Goal: Task Accomplishment & Management: Manage account settings

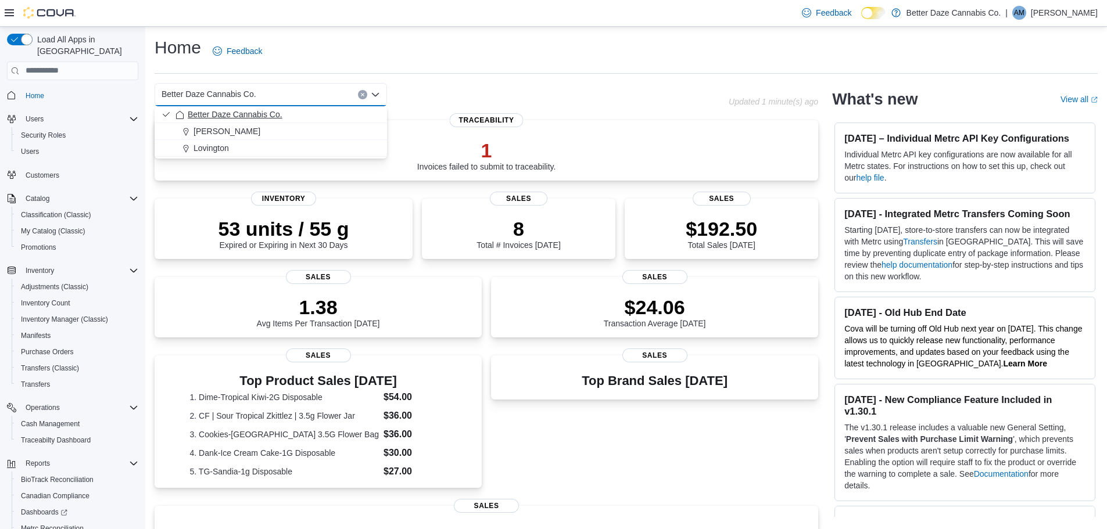
click at [226, 120] on span "Better Daze Cannabis Co." at bounding box center [235, 115] width 95 height 12
click at [300, 90] on div "Better Daze Cannabis Co. Combo box. Selected. Better Daze Cannabis Co.. Press B…" at bounding box center [271, 94] width 232 height 23
click at [253, 144] on div "Lovington" at bounding box center [278, 148] width 205 height 12
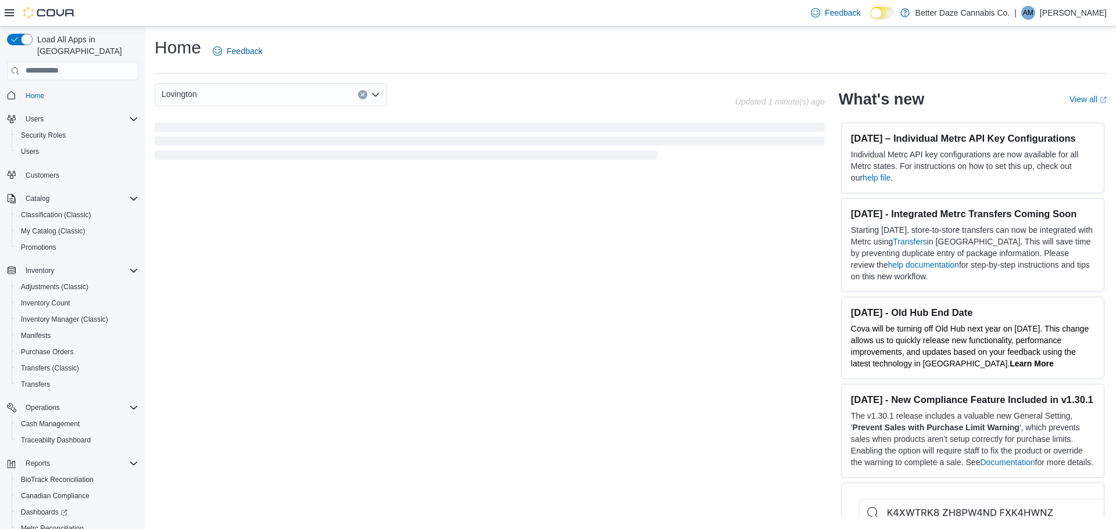
click at [289, 101] on div "Lovington Combo box. Selected. Lovington. Press Backspace to delete Lovington. …" at bounding box center [271, 94] width 232 height 23
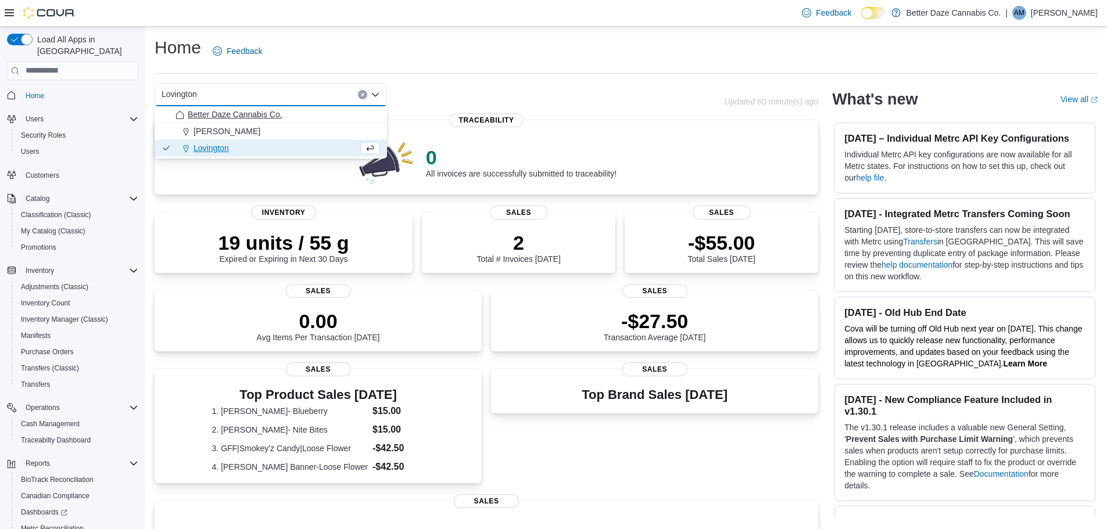
click at [270, 120] on span "Better Daze Cannabis Co." at bounding box center [235, 115] width 95 height 12
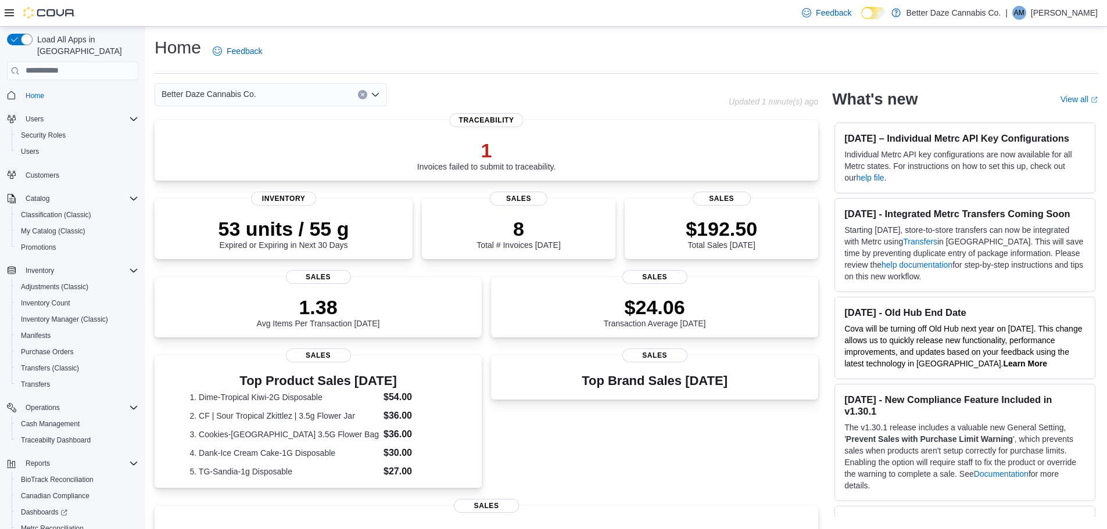
click at [278, 97] on div "Better Daze Cannabis Co. Combo box. Selected. Better Daze Cannabis Co.. Press B…" at bounding box center [271, 94] width 232 height 23
click at [264, 144] on div "Lovington" at bounding box center [278, 148] width 205 height 12
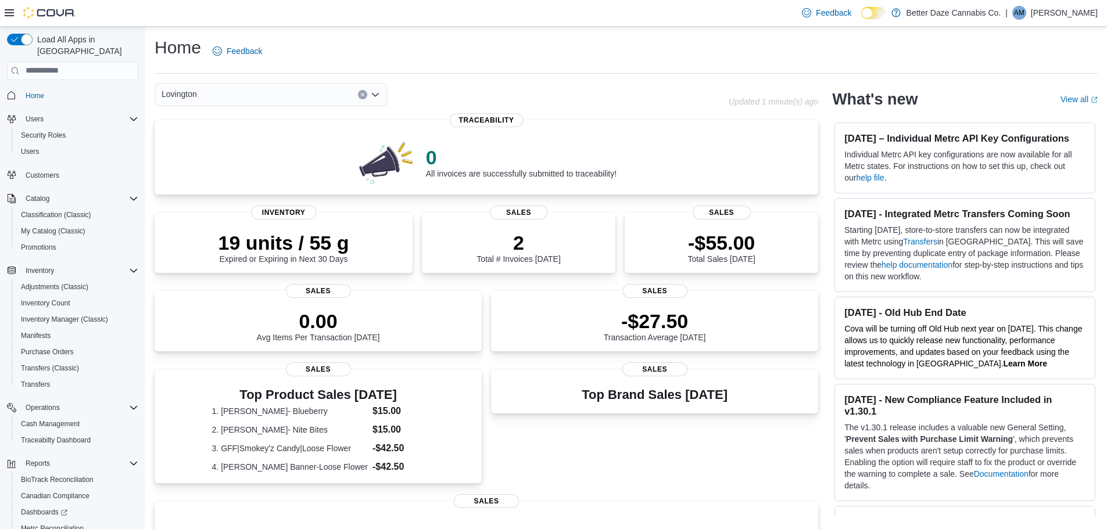
click at [245, 89] on div "Lovington Combo box. Selected. Lovington. Press Backspace to delete Lovington. …" at bounding box center [271, 94] width 232 height 23
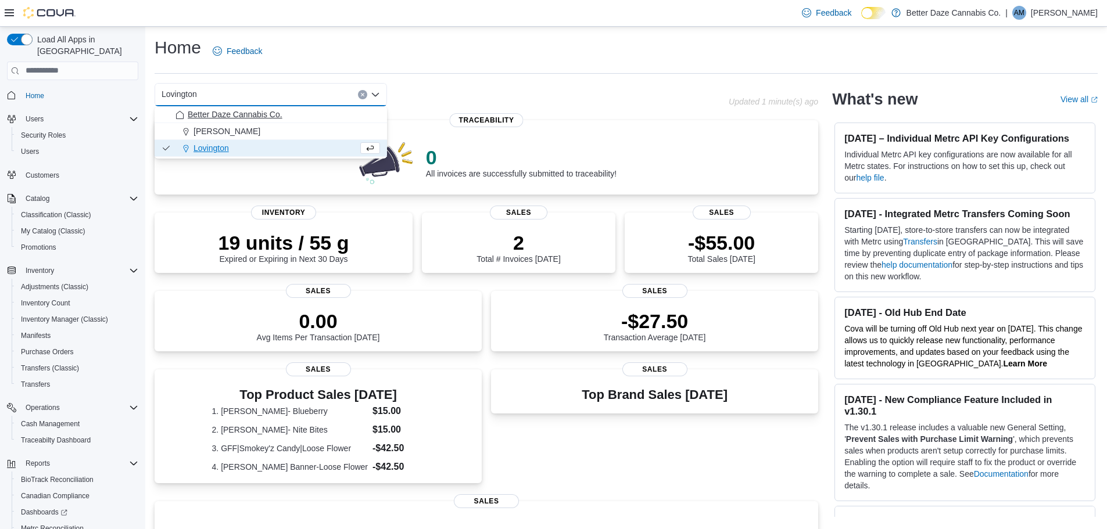
click at [232, 110] on span "Better Daze Cannabis Co." at bounding box center [235, 115] width 95 height 12
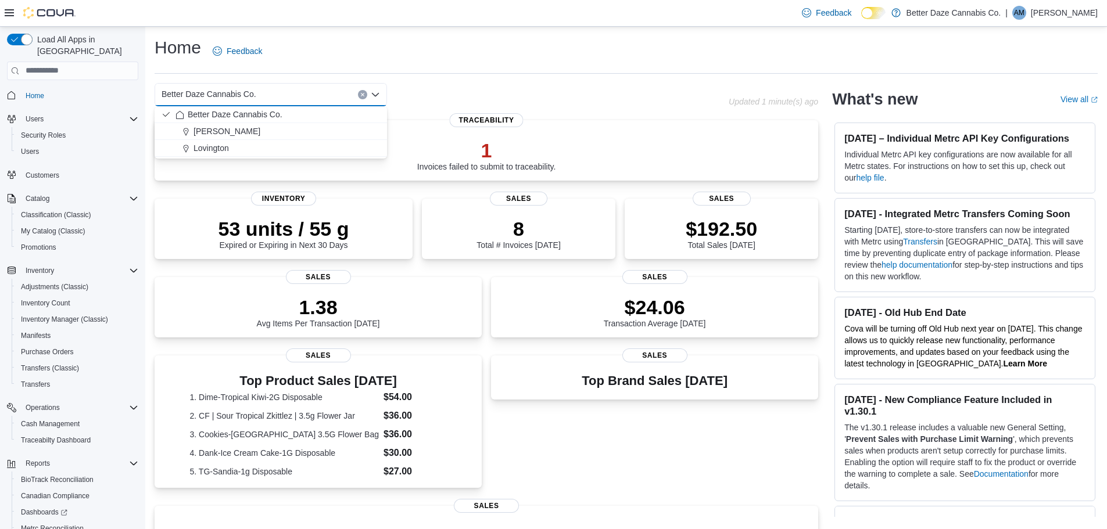
click at [639, 456] on div "Top Brand Sales Today Sales" at bounding box center [654, 424] width 327 height 137
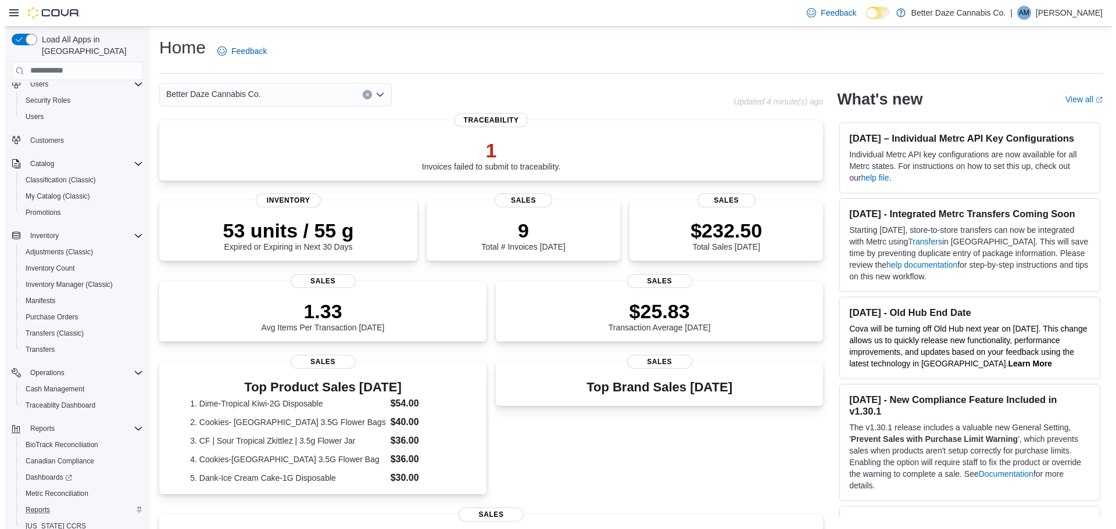
scroll to position [70, 0]
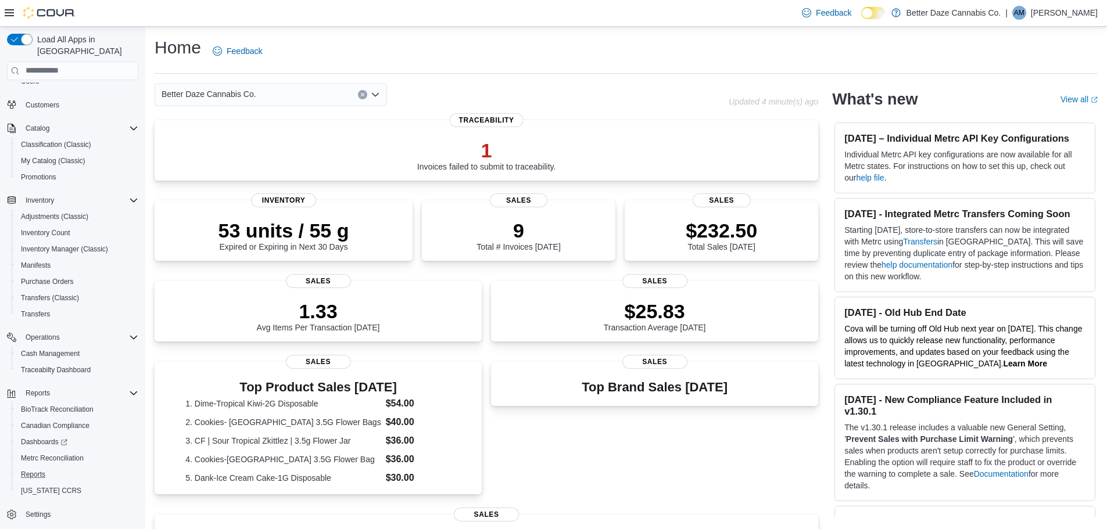
drag, startPoint x: 70, startPoint y: 467, endPoint x: 79, endPoint y: 477, distance: 13.6
click at [70, 468] on div "Reports" at bounding box center [77, 475] width 122 height 14
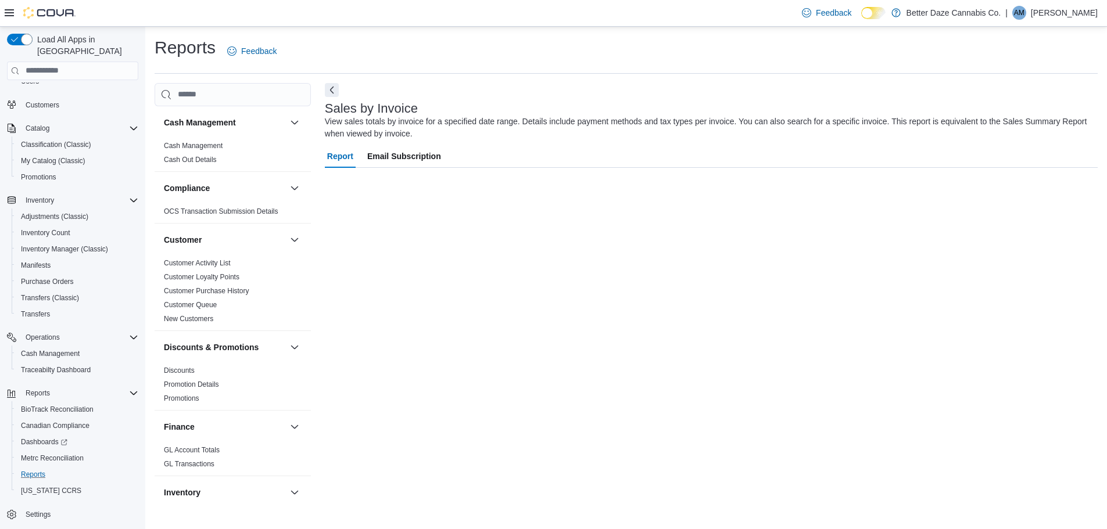
scroll to position [35, 0]
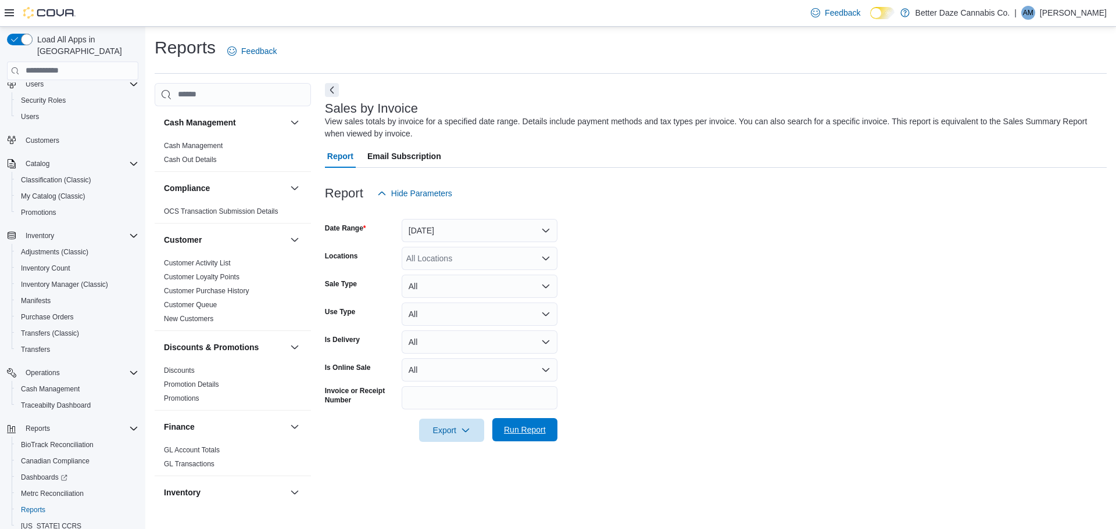
click at [514, 440] on span "Run Report" at bounding box center [524, 429] width 51 height 23
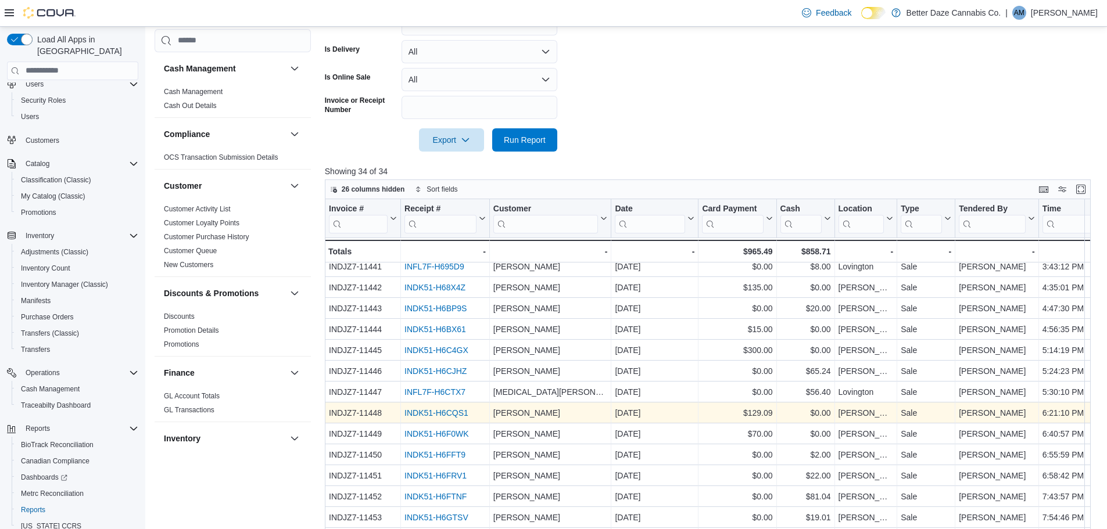
scroll to position [377, 0]
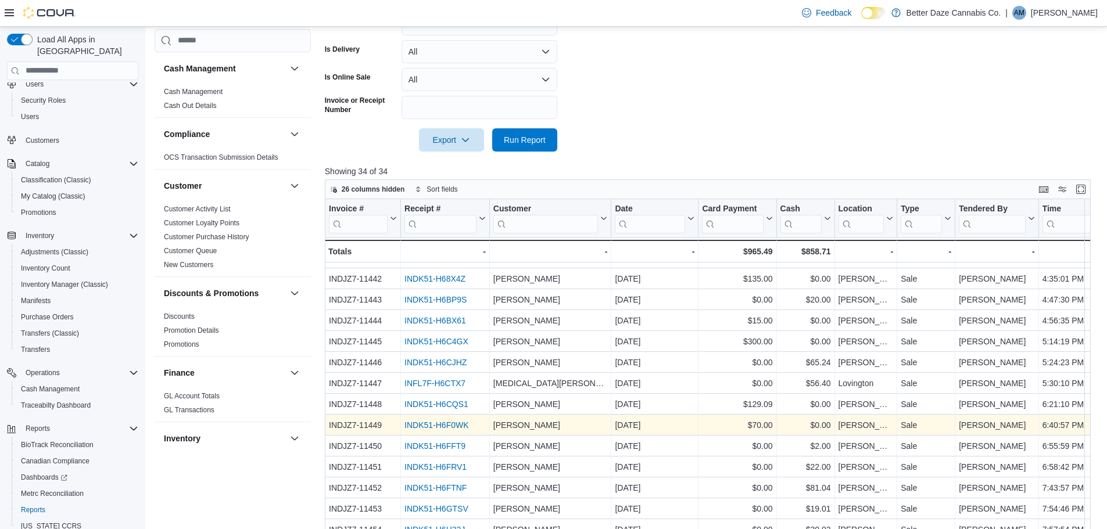
click at [464, 422] on link "INDK51-H6F0WK" at bounding box center [436, 425] width 64 height 9
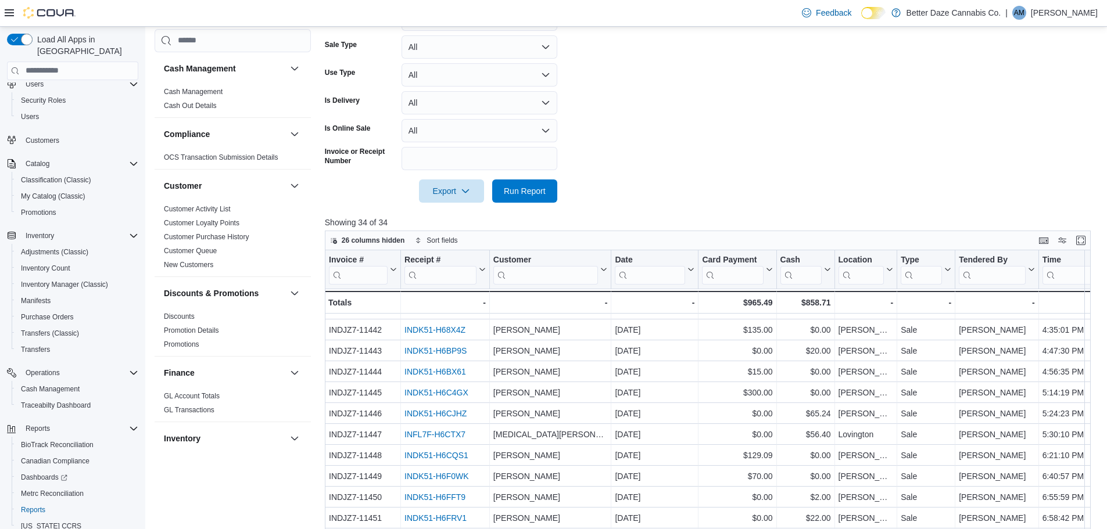
scroll to position [174, 0]
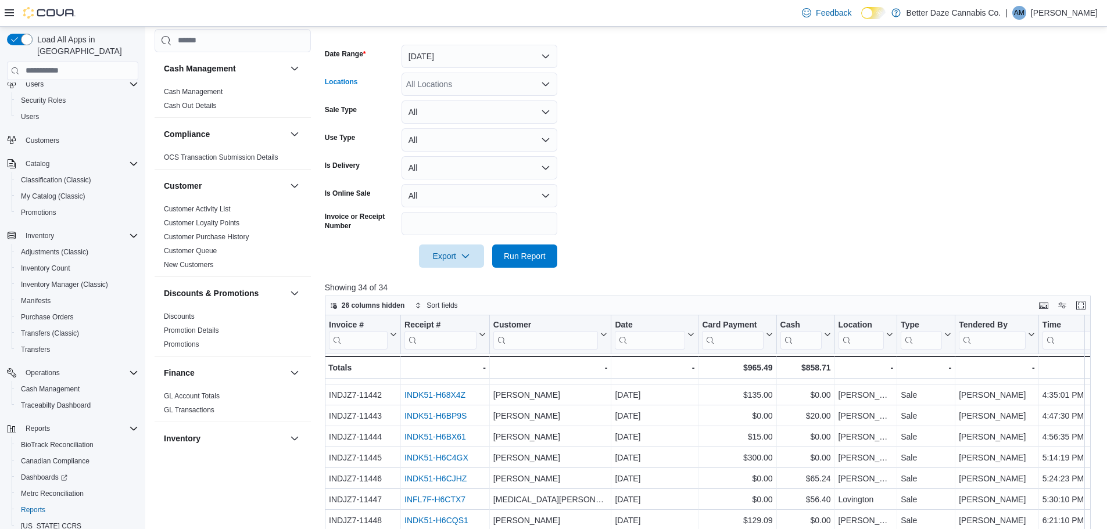
click at [456, 73] on div "All Locations" at bounding box center [480, 84] width 156 height 23
click at [456, 70] on form "Date Range Yesterday Locations All Locations Sale Type All Use Type All Is Deli…" at bounding box center [712, 149] width 774 height 237
click at [459, 65] on button "Yesterday" at bounding box center [480, 56] width 156 height 23
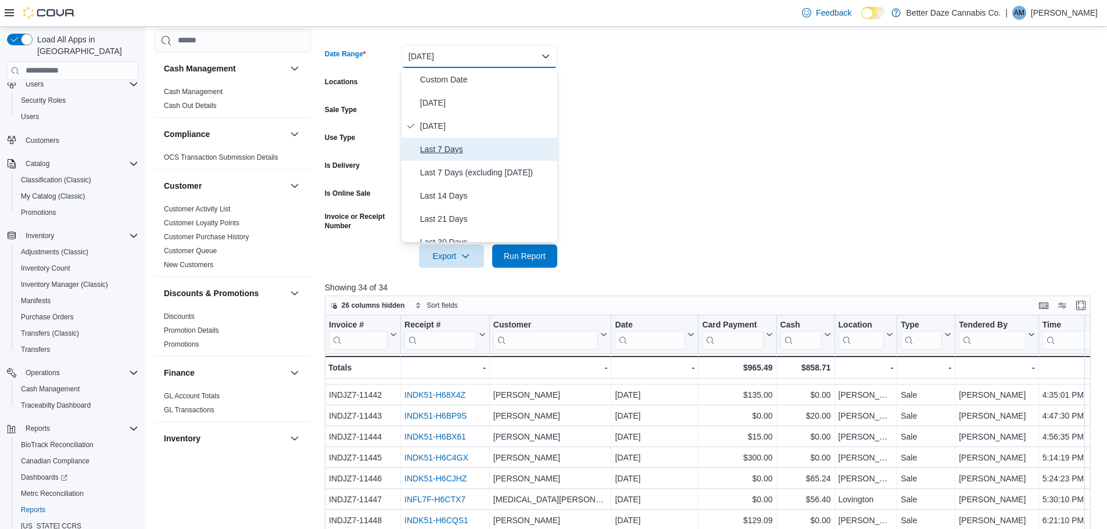
click at [461, 152] on span "Last 7 Days" at bounding box center [486, 149] width 133 height 14
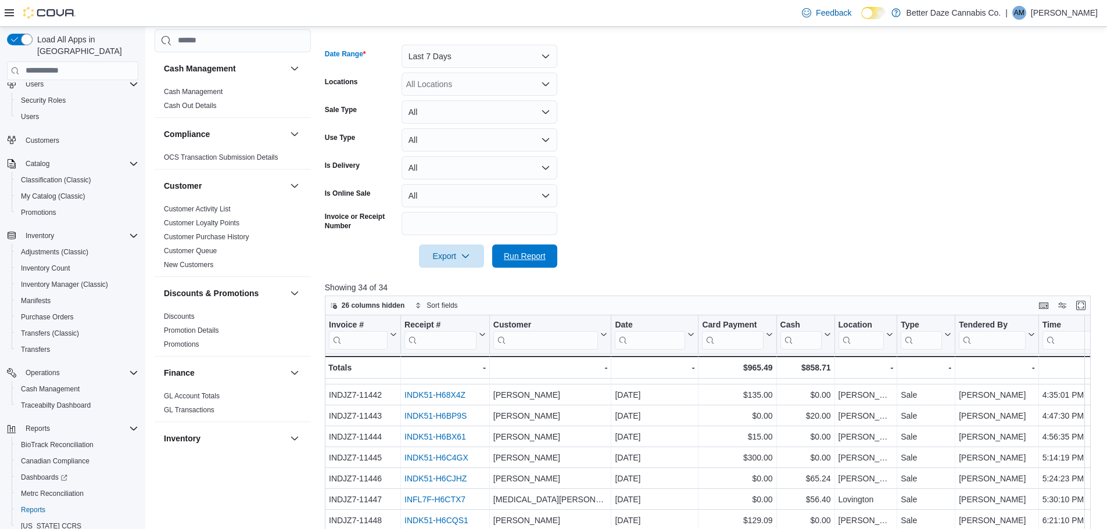
click at [548, 252] on span "Run Report" at bounding box center [524, 256] width 51 height 23
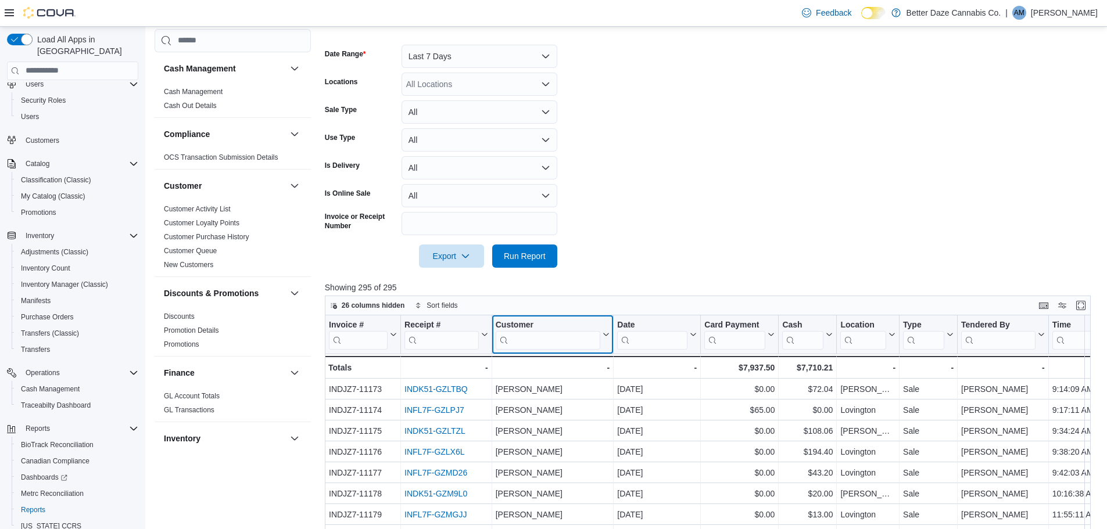
click at [536, 336] on input "search" at bounding box center [548, 340] width 105 height 19
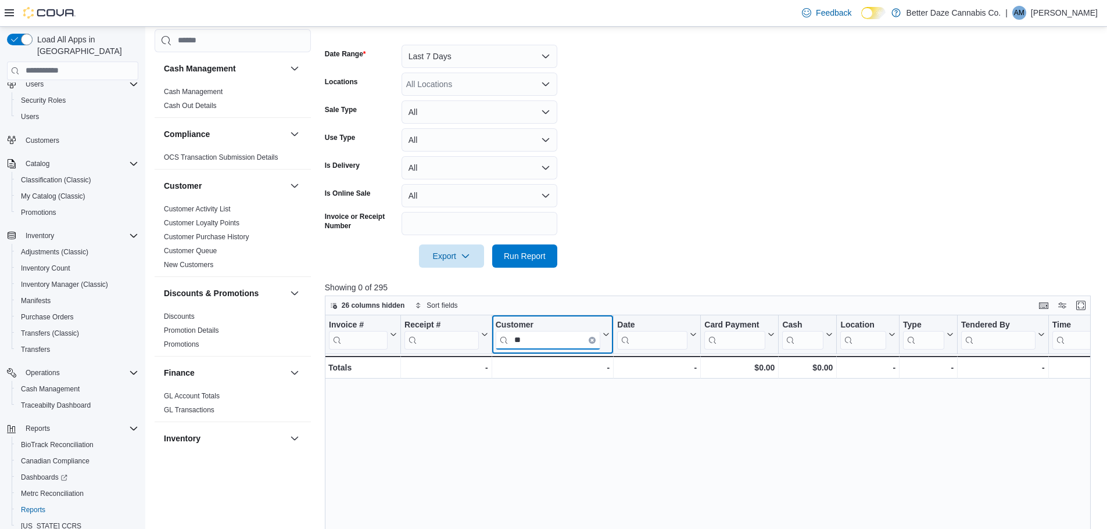
type input "*"
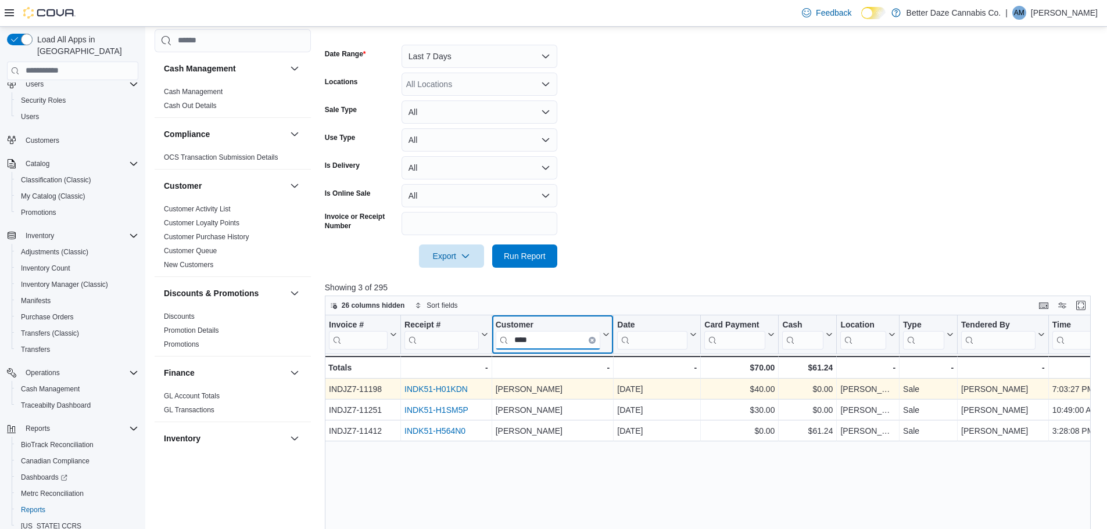
type input "****"
click at [449, 385] on link "INDK51-H01KDN" at bounding box center [435, 389] width 63 height 9
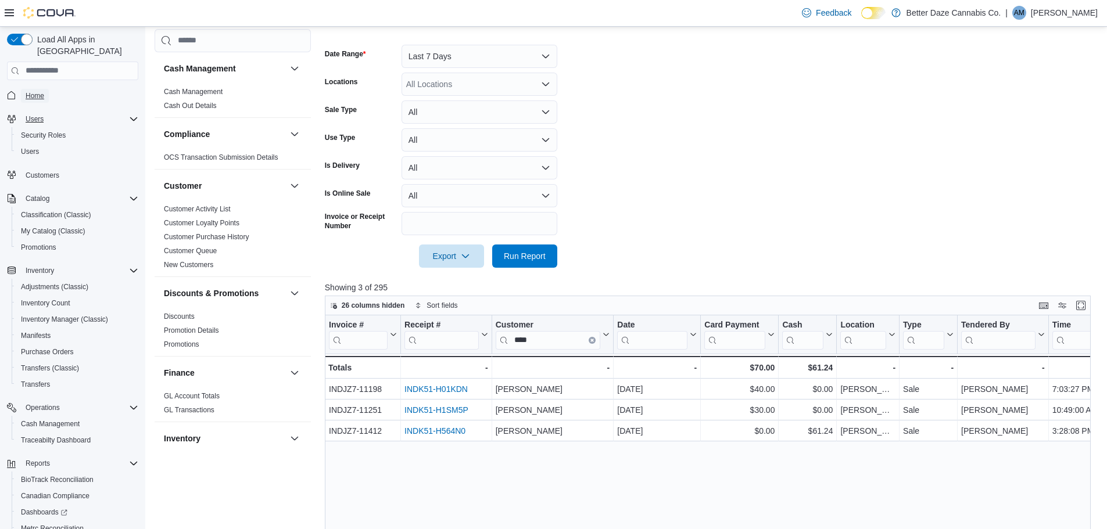
drag, startPoint x: 33, startPoint y: 84, endPoint x: 34, endPoint y: 99, distance: 14.6
click at [34, 91] on span "Home" at bounding box center [35, 95] width 19 height 9
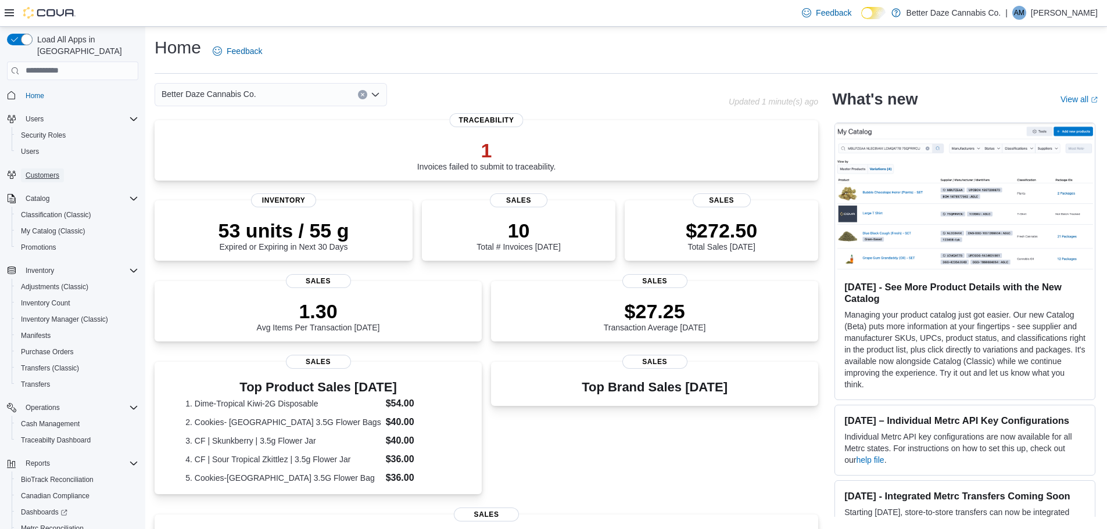
click at [34, 170] on span "Customers" at bounding box center [43, 176] width 34 height 14
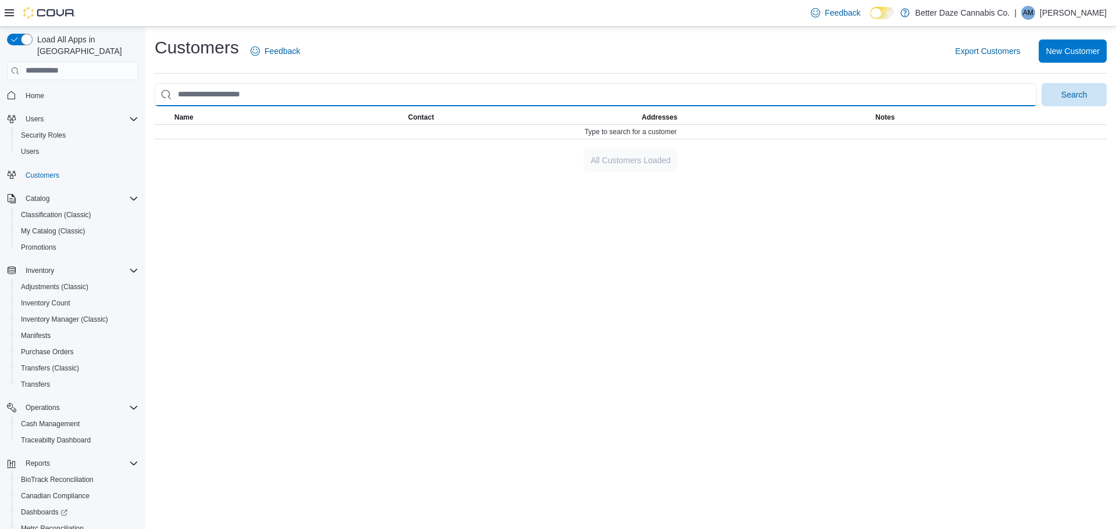
click at [194, 94] on input "search" at bounding box center [596, 94] width 882 height 23
type input "*********"
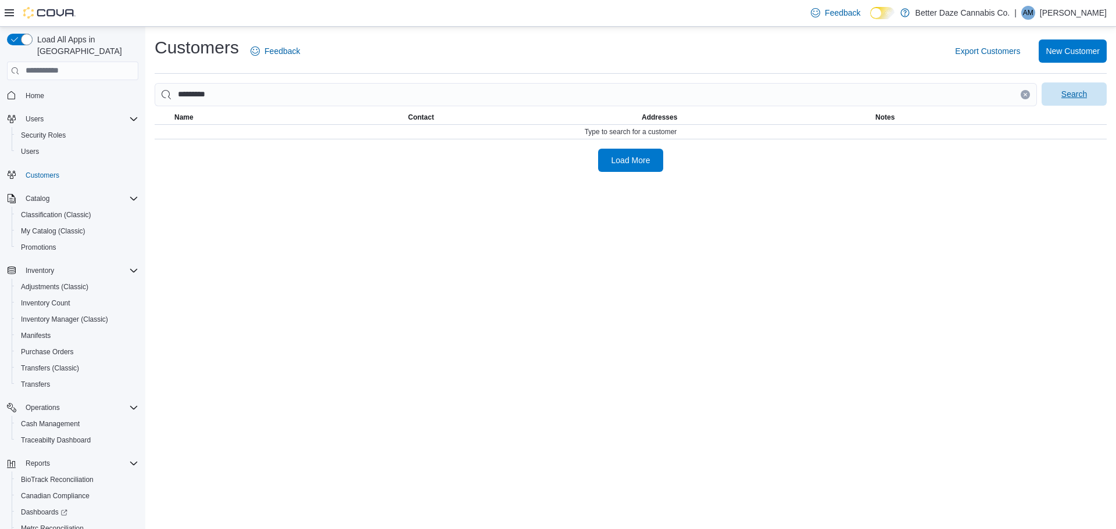
click at [1069, 91] on span "Search" at bounding box center [1074, 94] width 26 height 12
click at [224, 151] on div "Annabelle Meyers" at bounding box center [289, 139] width 234 height 28
click at [224, 139] on span "Annabelle Meyers" at bounding box center [212, 139] width 67 height 12
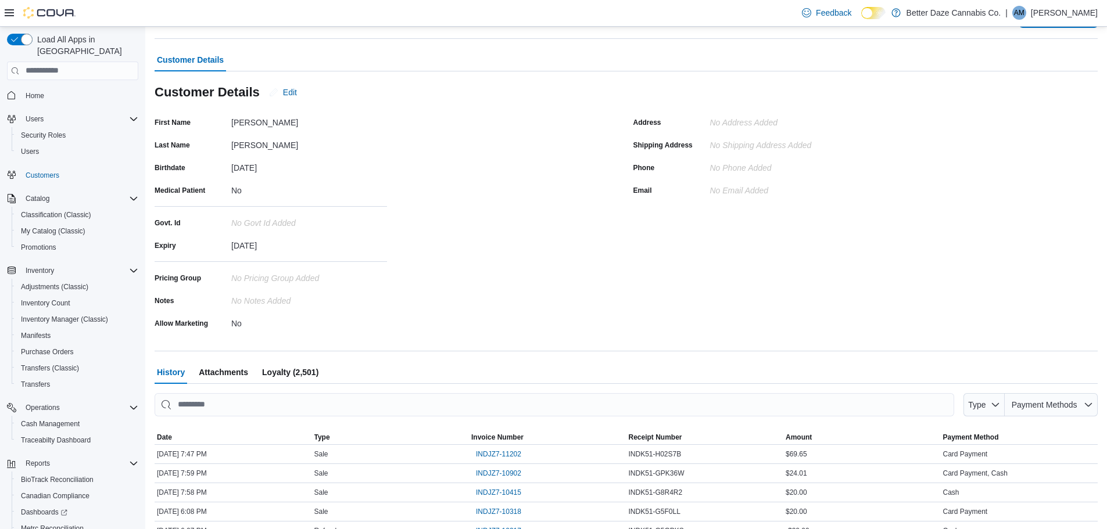
scroll to position [116, 0]
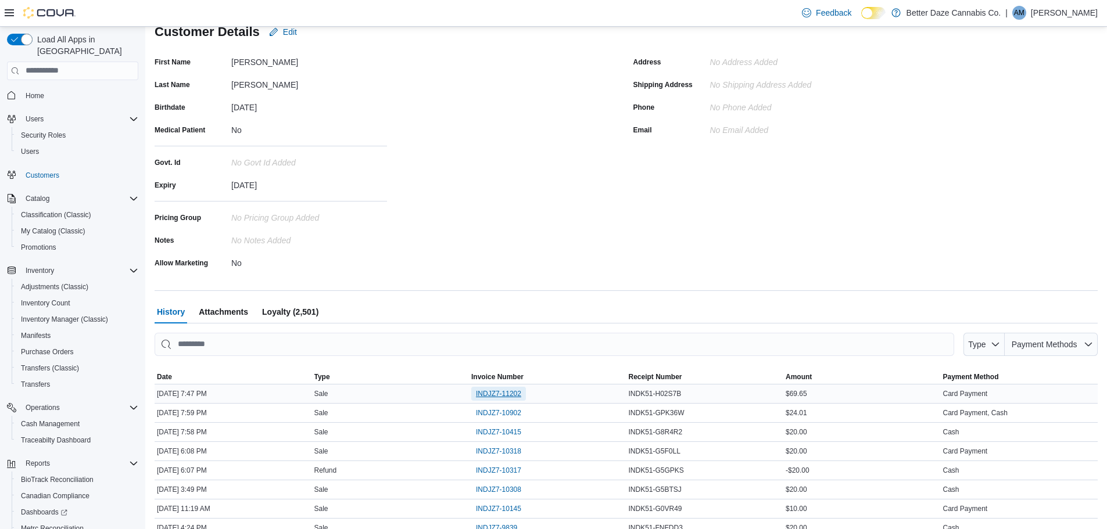
click at [507, 396] on span "INDJZ7-11202" at bounding box center [498, 393] width 45 height 9
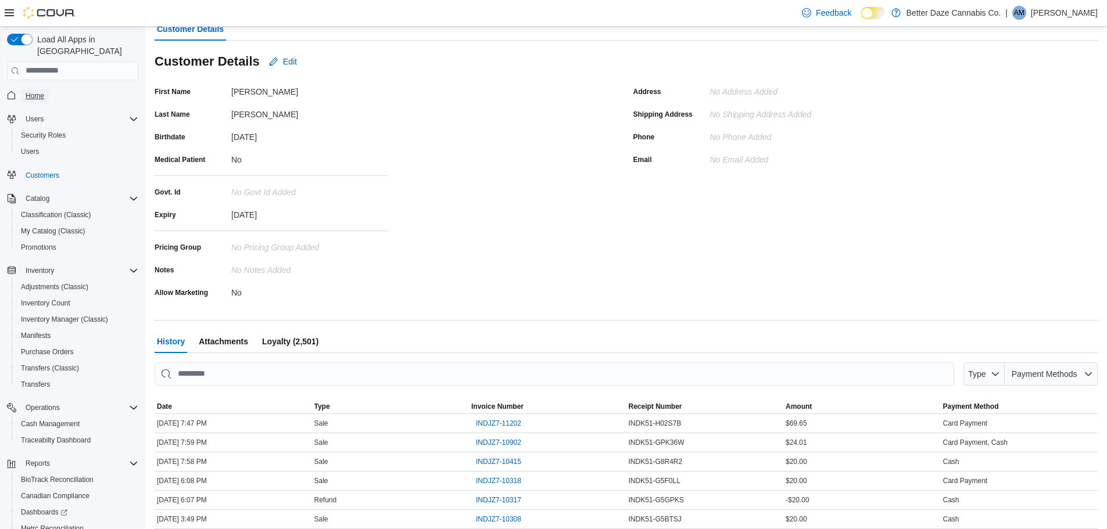
scroll to position [0, 0]
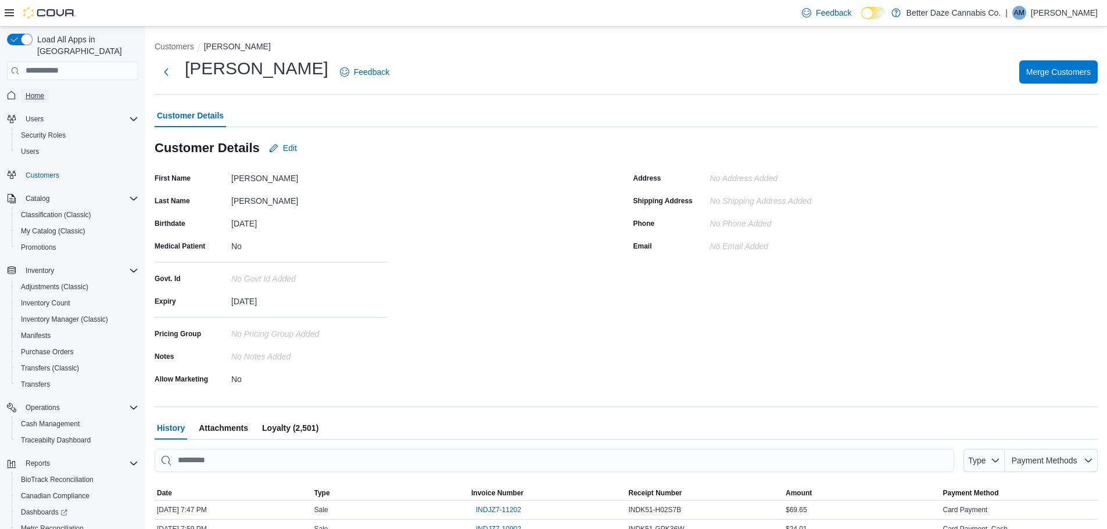
click at [35, 91] on span "Home" at bounding box center [35, 95] width 19 height 9
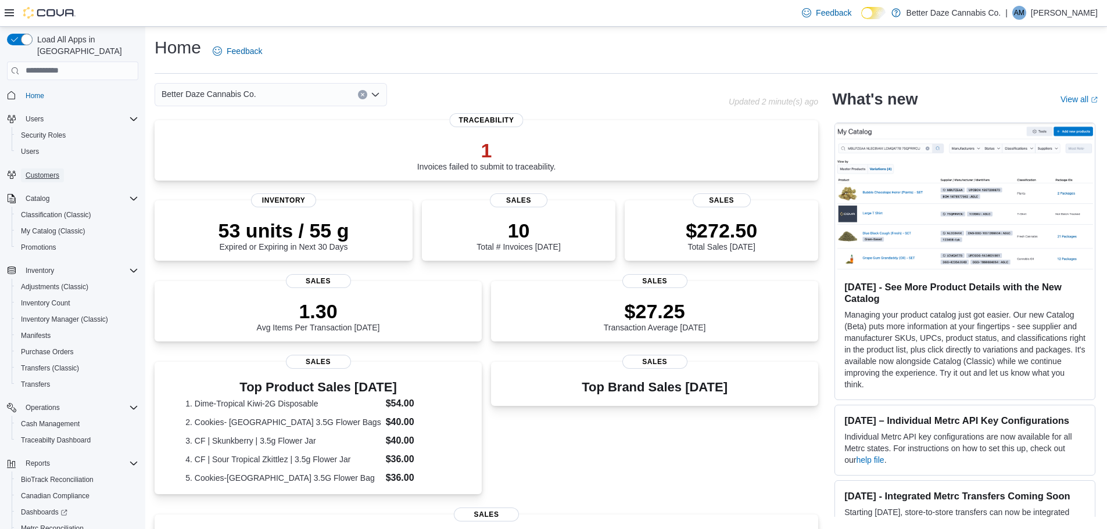
click at [22, 169] on link "Customers" at bounding box center [42, 176] width 43 height 14
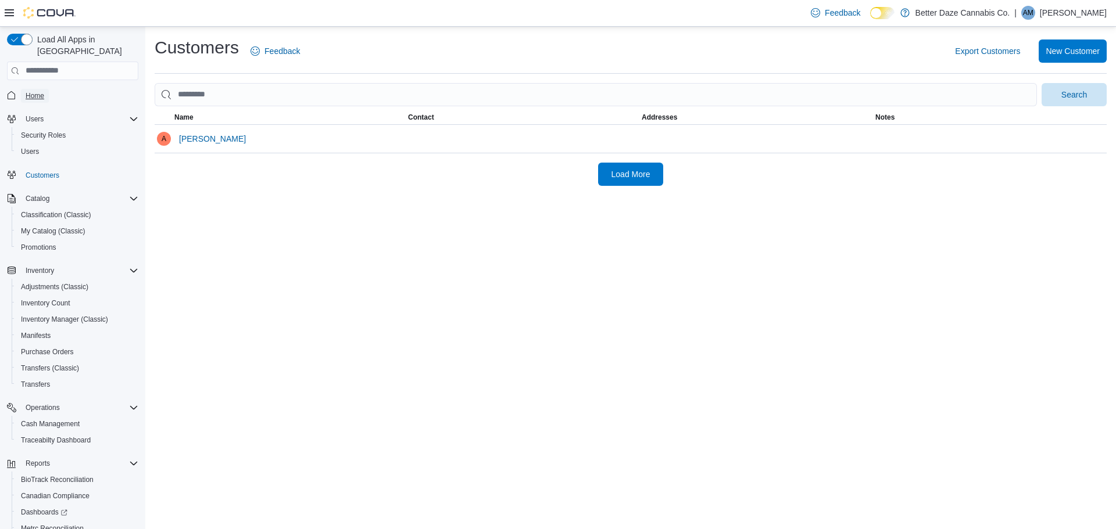
click at [27, 91] on span "Home" at bounding box center [35, 95] width 19 height 9
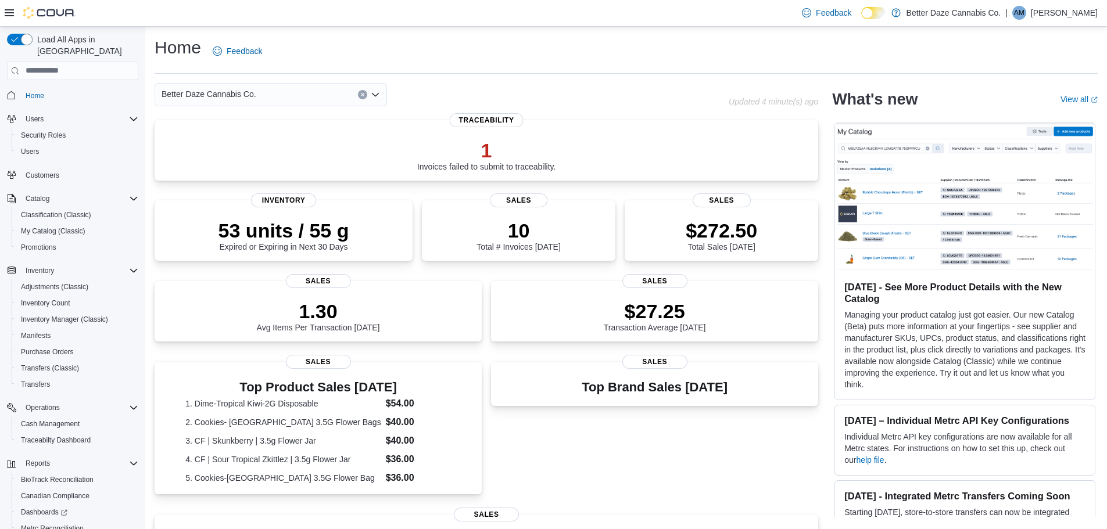
click at [260, 83] on div "Better Daze Cannabis Co." at bounding box center [271, 94] width 232 height 23
click at [230, 151] on div "Lovington" at bounding box center [278, 148] width 205 height 12
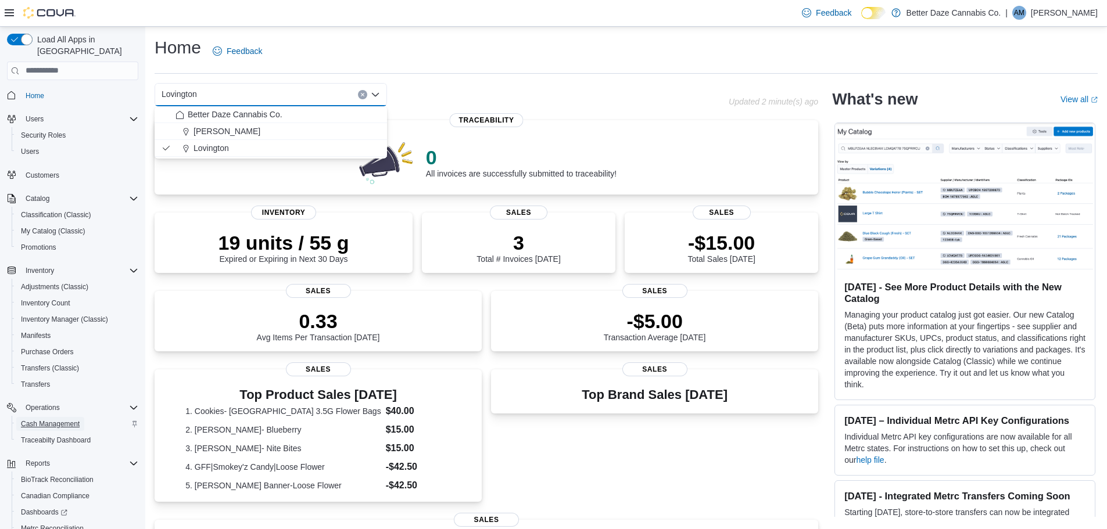
click at [58, 420] on span "Cash Management" at bounding box center [50, 424] width 59 height 9
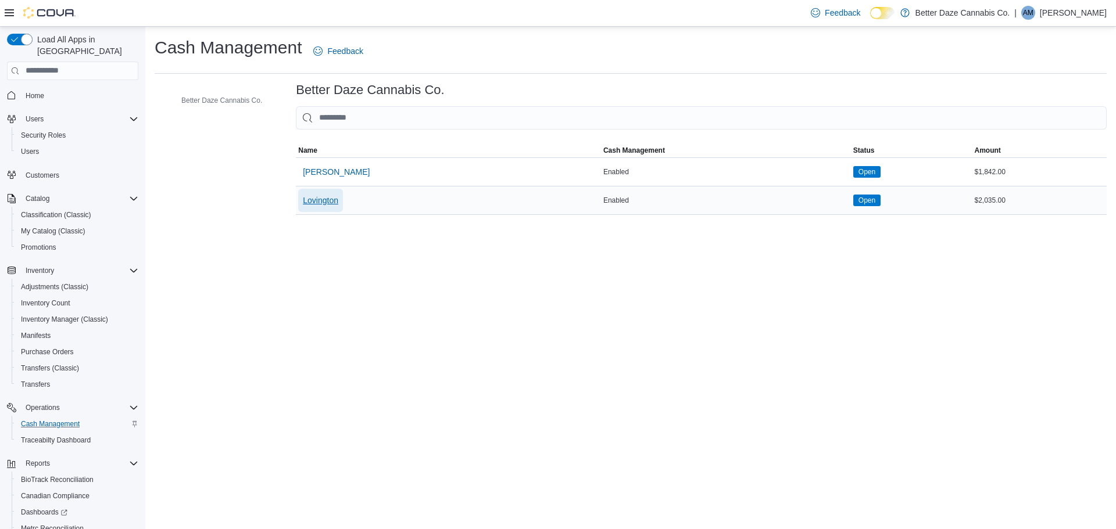
click at [324, 198] on span "Lovington" at bounding box center [320, 201] width 35 height 12
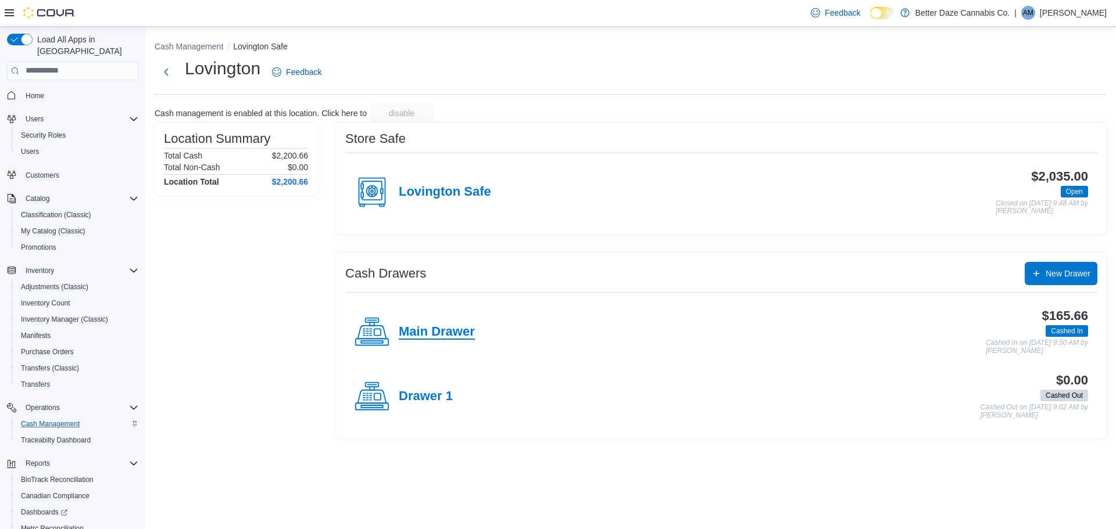
click at [449, 332] on h4 "Main Drawer" at bounding box center [437, 332] width 76 height 15
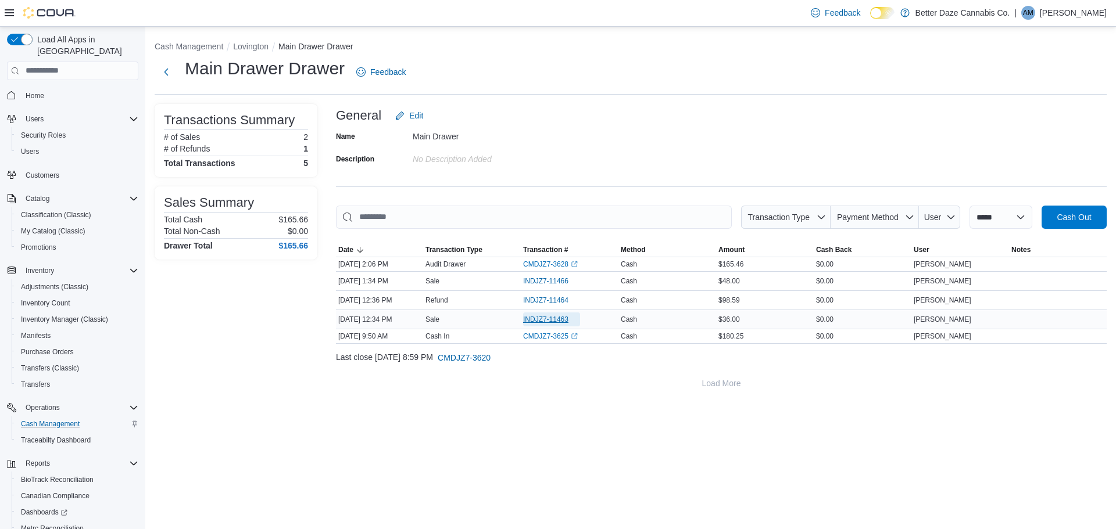
click at [549, 315] on span "INDJZ7-11463" at bounding box center [545, 319] width 45 height 9
click at [541, 323] on span "INDJZ7-11463" at bounding box center [545, 319] width 45 height 9
drag, startPoint x: 300, startPoint y: 322, endPoint x: 506, endPoint y: 316, distance: 205.8
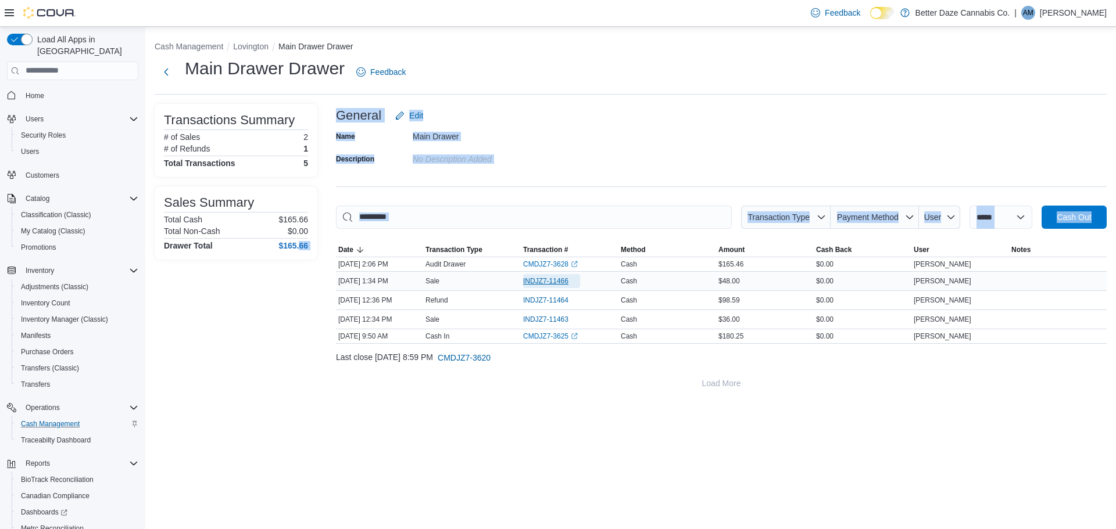
click at [540, 283] on span "INDJZ7-11466" at bounding box center [545, 281] width 45 height 9
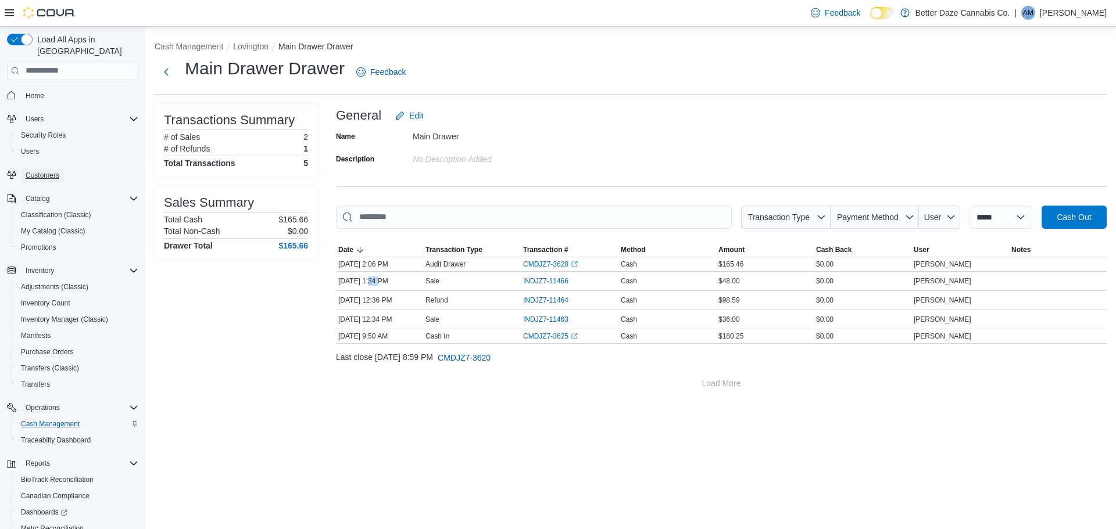
click at [45, 171] on span "Customers" at bounding box center [43, 175] width 34 height 9
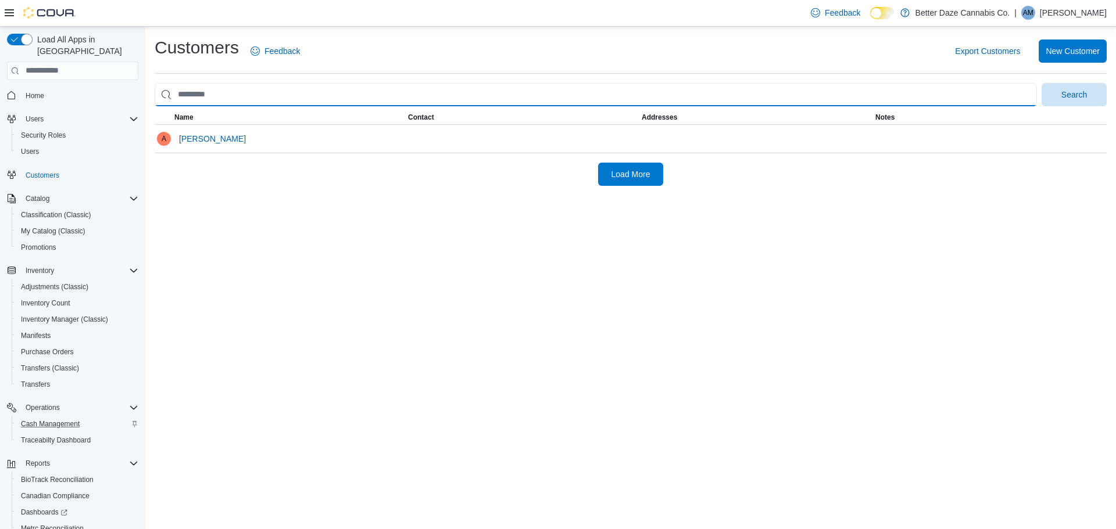
click at [262, 94] on input "search" at bounding box center [596, 94] width 882 height 23
type input "**********"
click at [1041, 83] on button "Search" at bounding box center [1073, 94] width 65 height 23
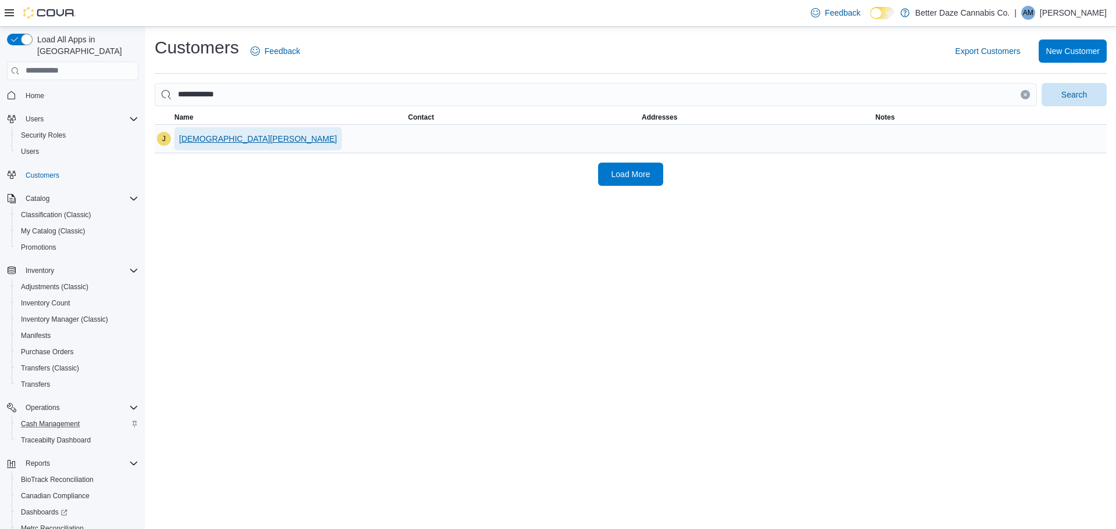
click at [208, 132] on span "Jesus Porraz" at bounding box center [258, 138] width 158 height 23
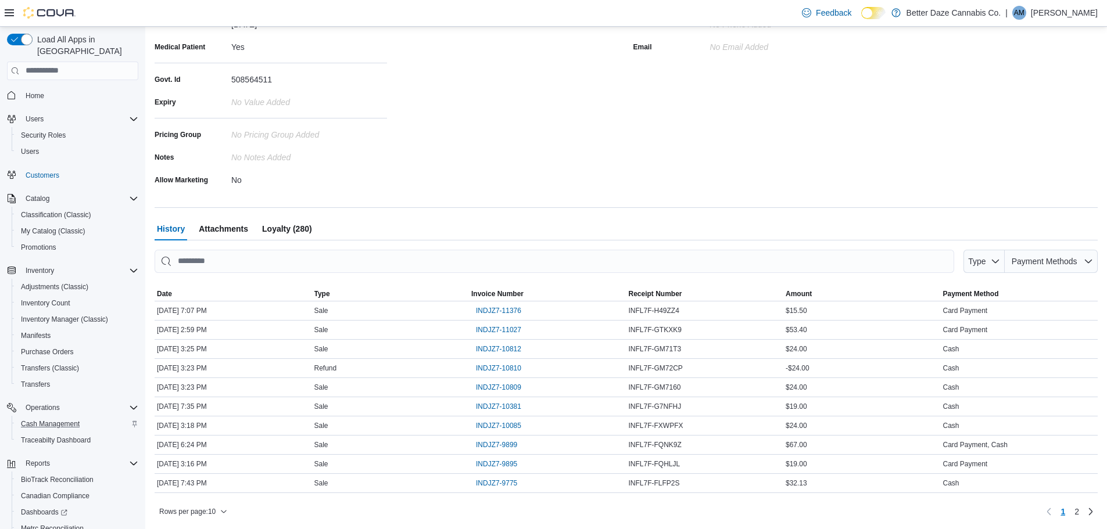
scroll to position [200, 0]
click at [492, 316] on span "INDJZ7-11376" at bounding box center [498, 310] width 45 height 14
click at [500, 327] on span "INDJZ7-11027" at bounding box center [498, 328] width 45 height 9
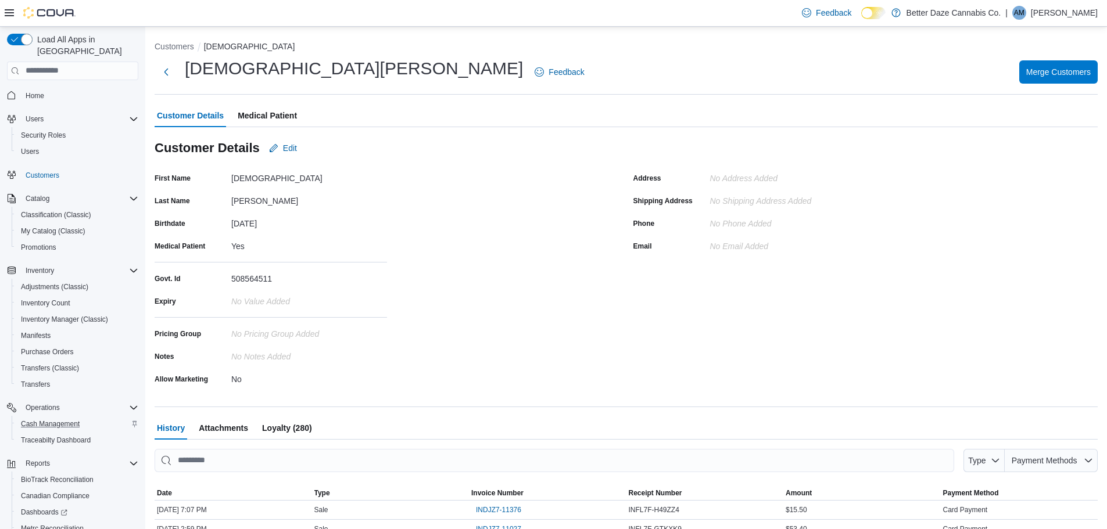
click at [284, 103] on div "Customers Jesus Jesus Porraz Feedback Merge Customers Customer Details Medical …" at bounding box center [626, 381] width 943 height 680
click at [272, 113] on span "Medical Patient" at bounding box center [267, 115] width 59 height 23
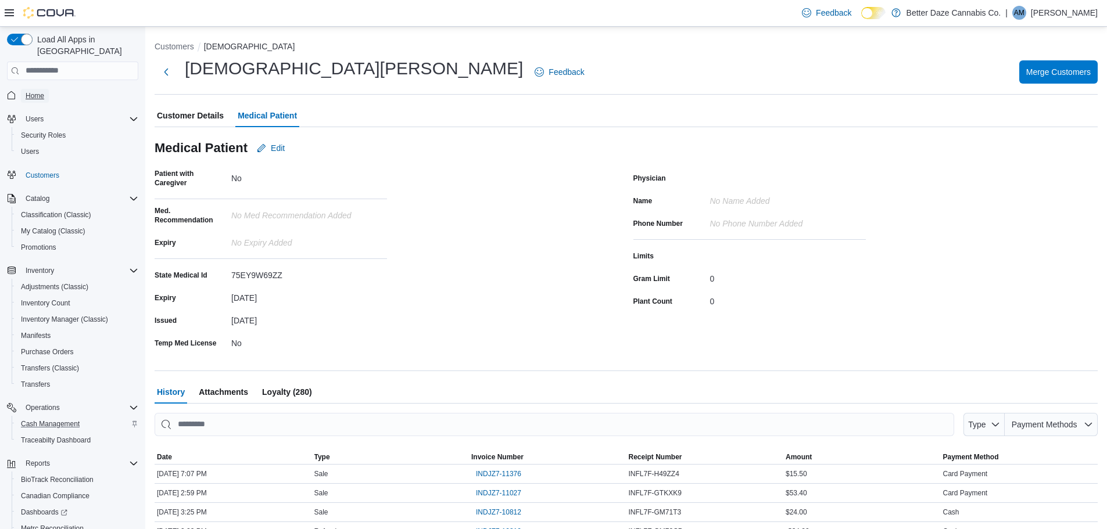
click at [34, 91] on span "Home" at bounding box center [35, 95] width 19 height 9
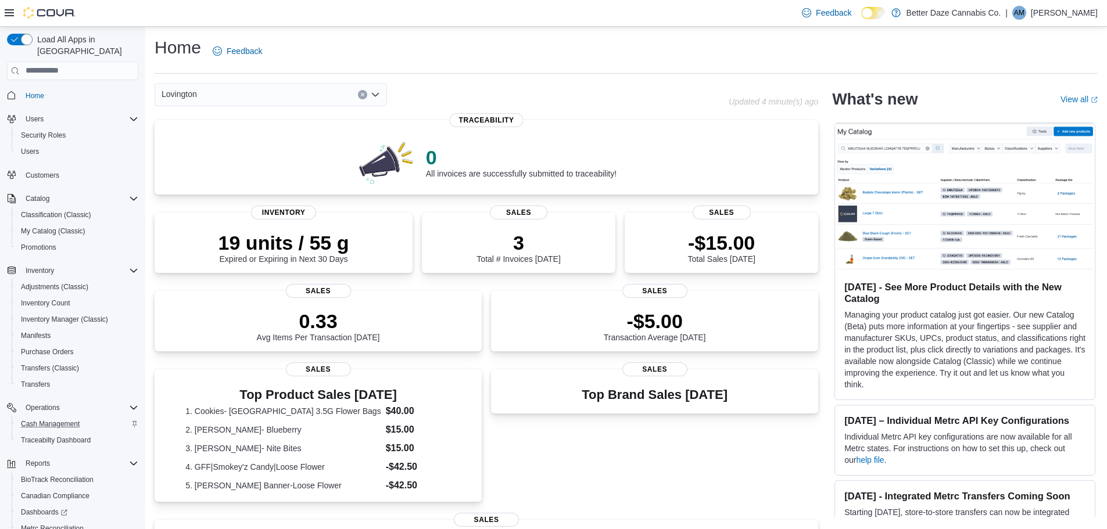
drag, startPoint x: 244, startPoint y: 80, endPoint x: 234, endPoint y: 113, distance: 34.0
click at [242, 87] on div "Home Feedback Lovington Updated 4 minute(s) ago 0 All invoices are successfully…" at bounding box center [626, 398] width 962 height 742
click at [225, 83] on div "Lovington" at bounding box center [271, 94] width 232 height 23
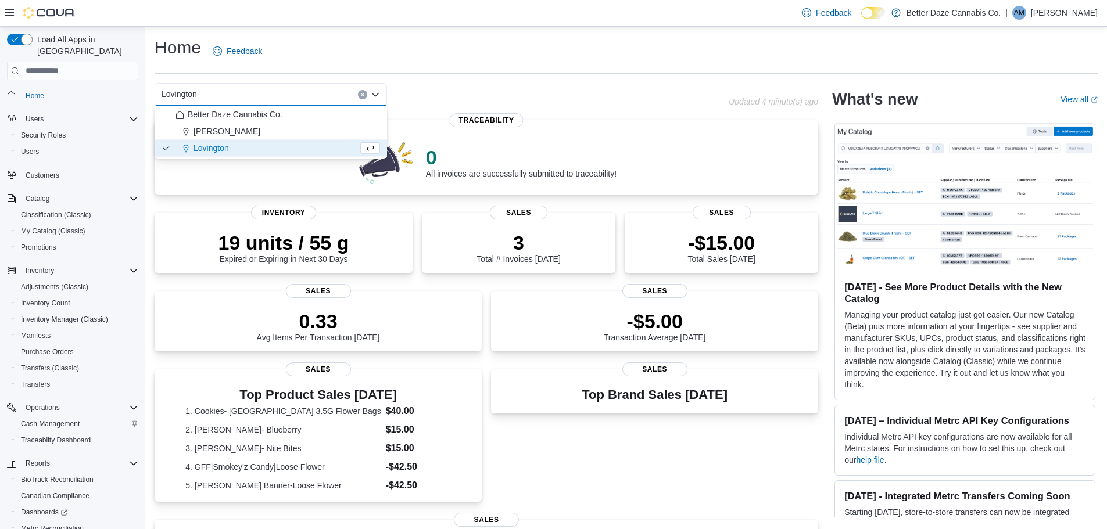
click at [221, 98] on div "Lovington Combo box. Selected. Lovington. Press Backspace to delete Lovington. …" at bounding box center [271, 94] width 232 height 23
click at [214, 123] on button "Better Daze Cannabis Co." at bounding box center [271, 114] width 232 height 17
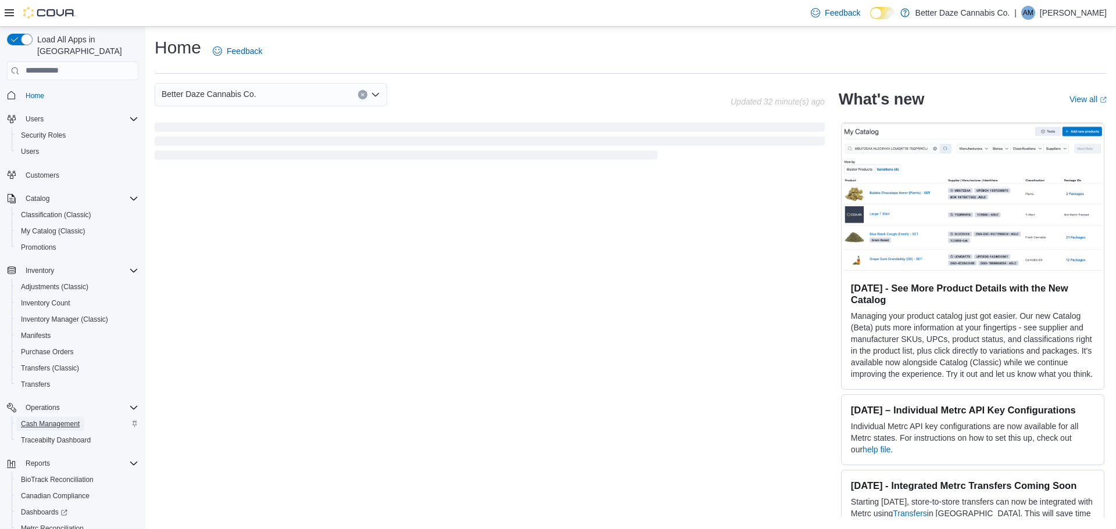
click at [66, 420] on span "Cash Management" at bounding box center [50, 424] width 59 height 9
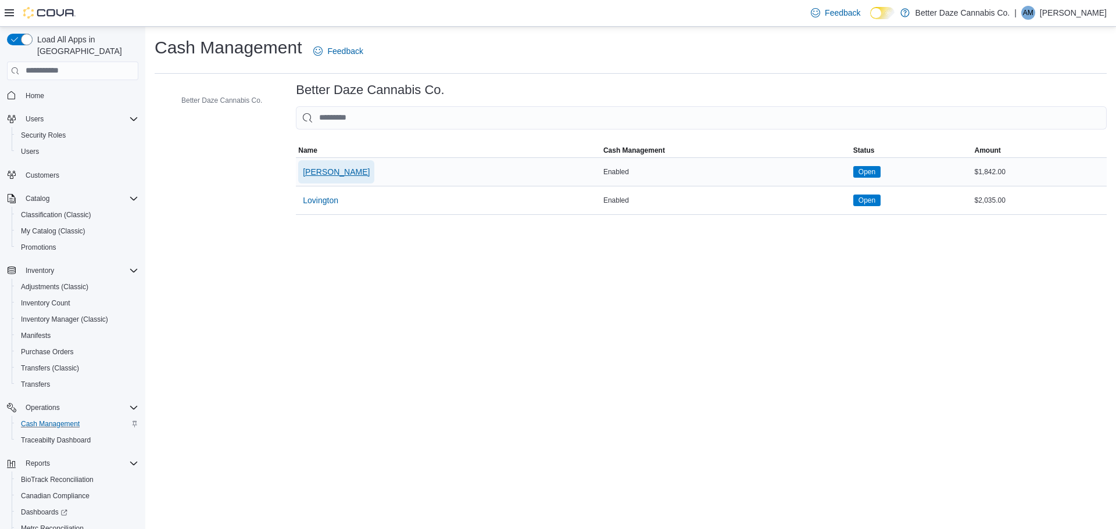
click at [318, 172] on span "Eunice" at bounding box center [336, 172] width 67 height 12
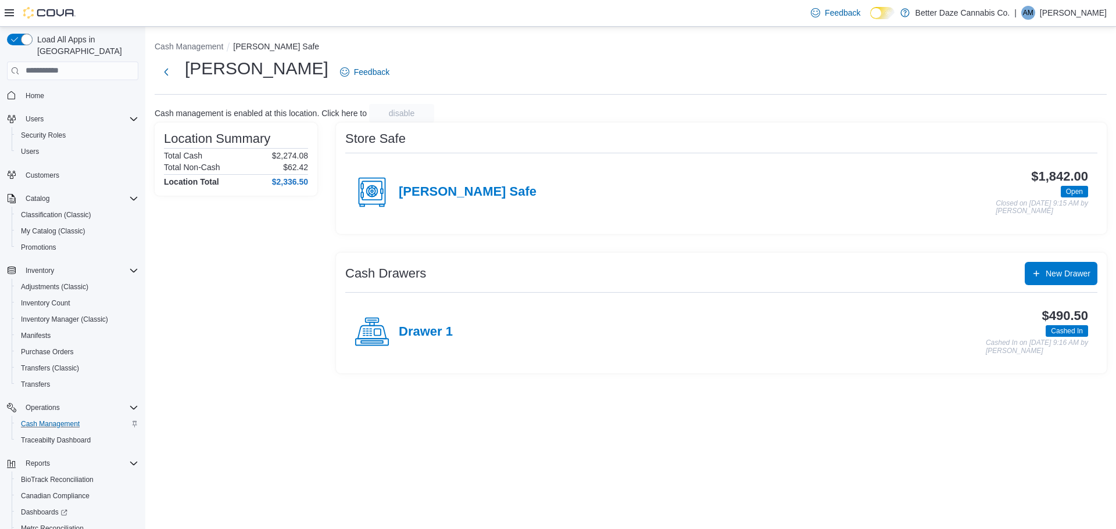
click at [441, 185] on h4 "Eunice Safe" at bounding box center [468, 192] width 138 height 15
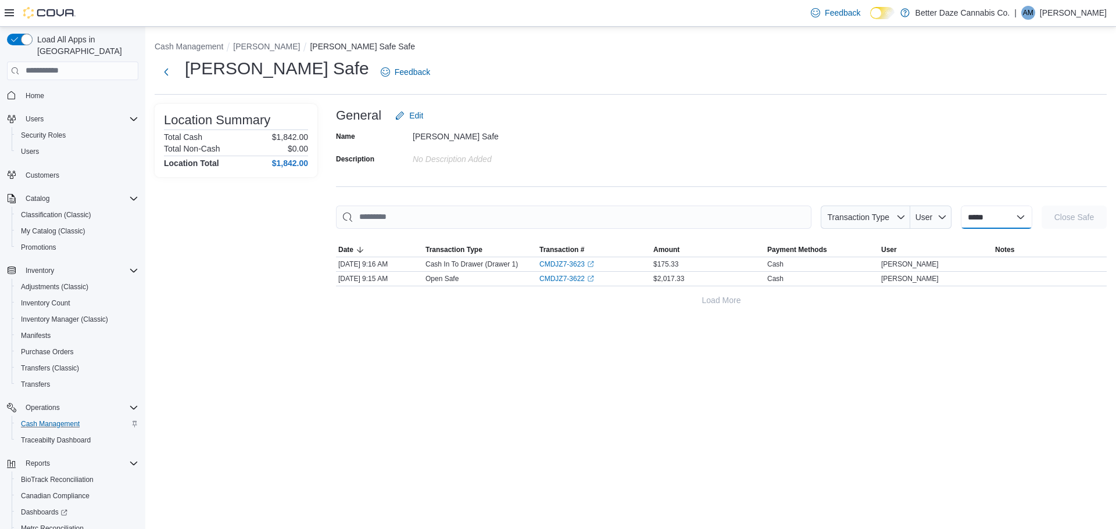
click at [990, 226] on select "**********" at bounding box center [996, 217] width 71 height 23
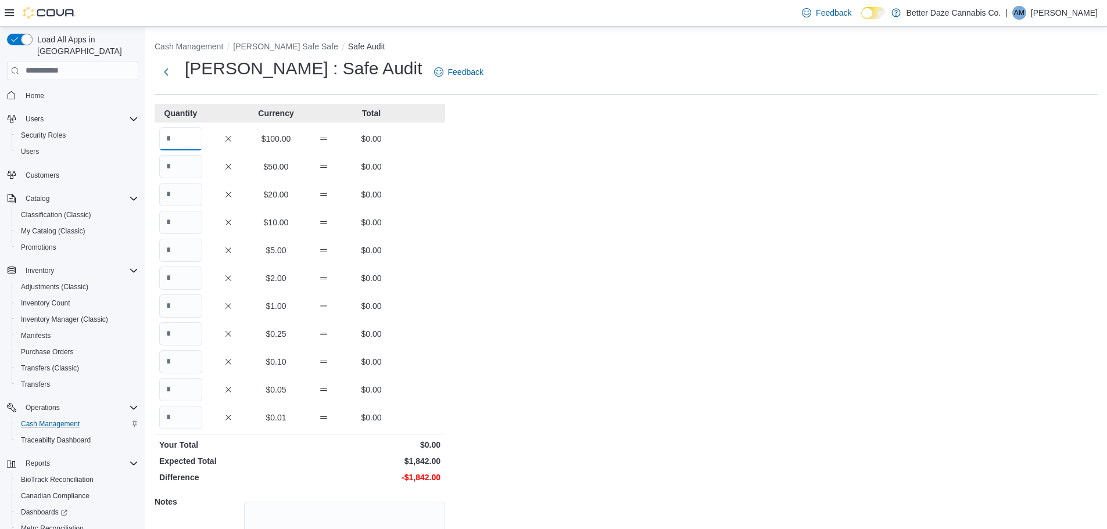
click at [192, 145] on input "Quantity" at bounding box center [180, 138] width 43 height 23
click at [189, 196] on input "Quantity" at bounding box center [180, 194] width 43 height 23
type input "**"
click at [188, 130] on input "Quantity" at bounding box center [180, 138] width 43 height 23
type input "*"
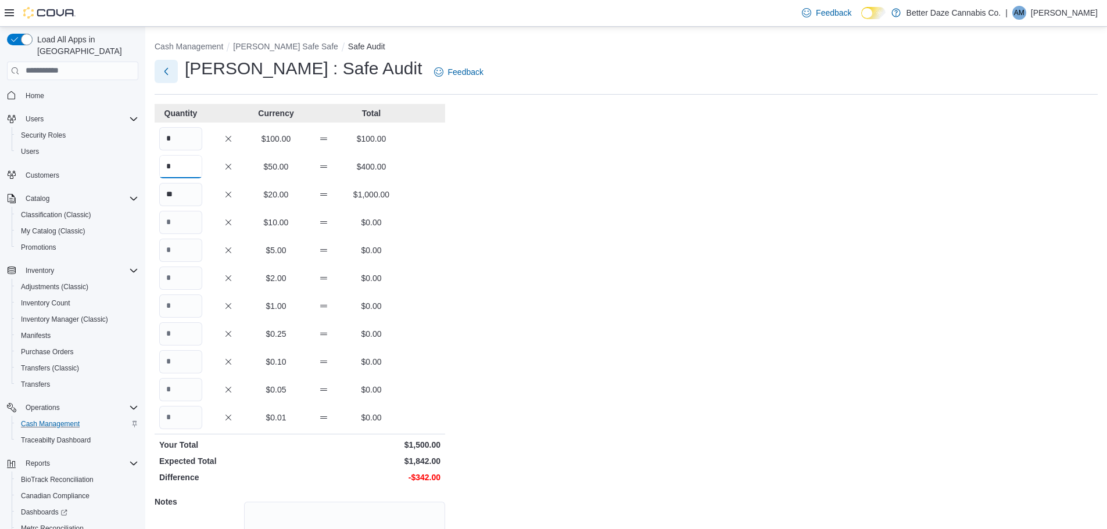
type input "*"
click at [168, 75] on button "Next" at bounding box center [166, 71] width 23 height 23
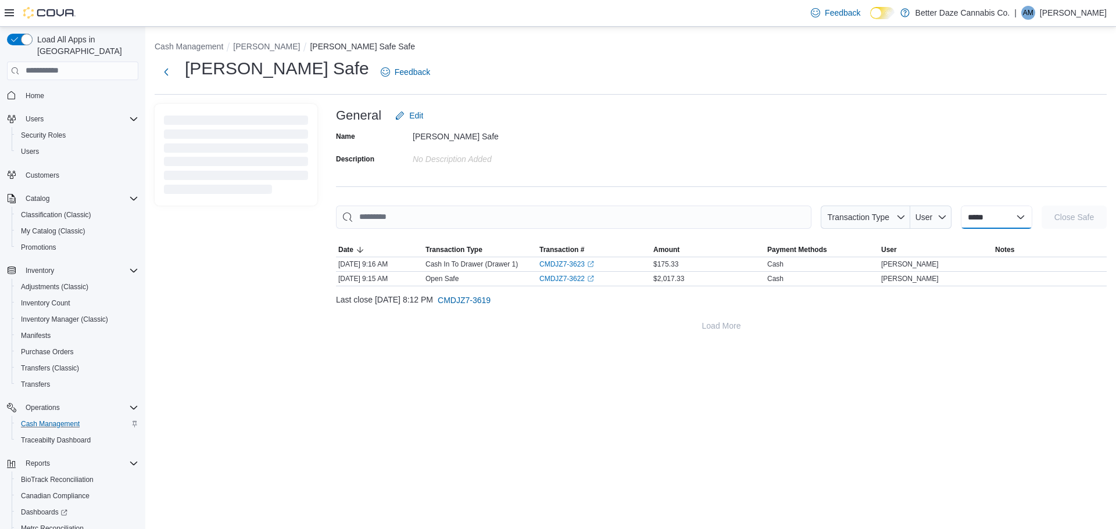
drag, startPoint x: 988, startPoint y: 219, endPoint x: 994, endPoint y: 220, distance: 6.5
click at [991, 219] on select "**********" at bounding box center [996, 217] width 71 height 23
click at [961, 206] on select "**********" at bounding box center [996, 217] width 71 height 23
click at [961, 219] on select "**********" at bounding box center [996, 217] width 71 height 23
select select "**********"
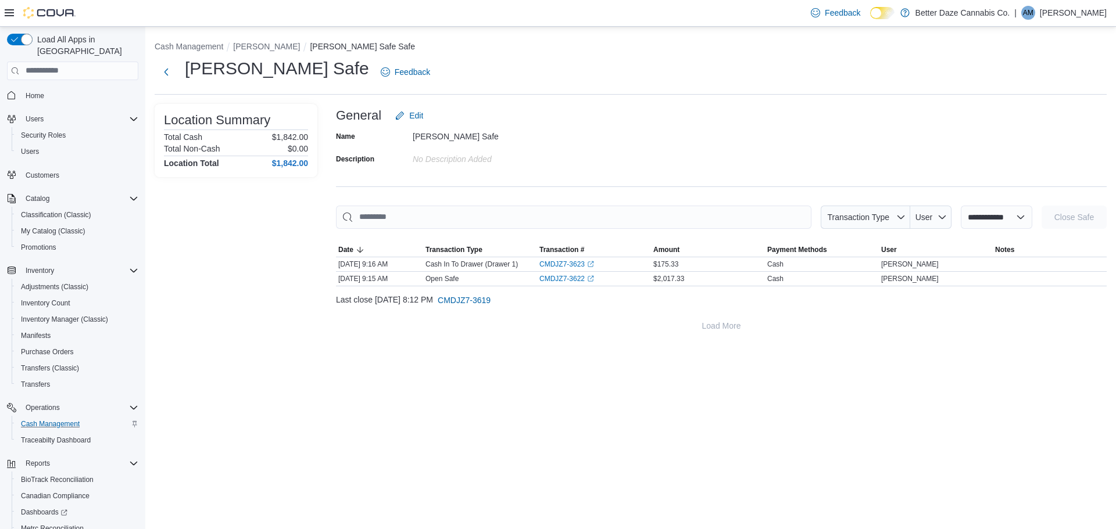
click at [961, 206] on select "**********" at bounding box center [996, 217] width 71 height 23
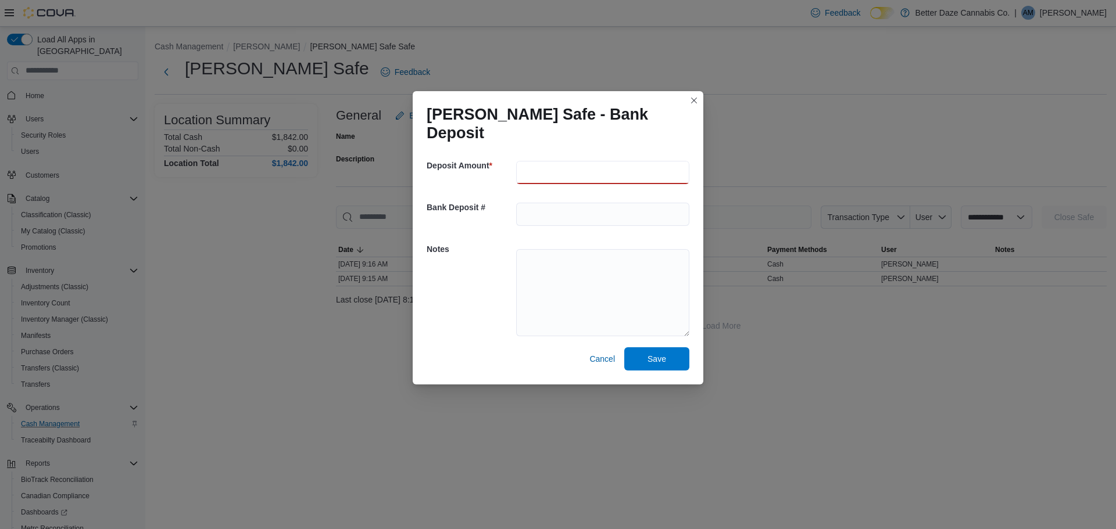
click at [613, 168] on input "number" at bounding box center [602, 172] width 173 height 23
type input "****"
type textarea "*******"
click at [664, 366] on div "Deposit Amount * **** Bank Deposit # Notes ******* Cancel Save" at bounding box center [558, 266] width 291 height 238
click at [675, 355] on span "Save" at bounding box center [656, 358] width 51 height 23
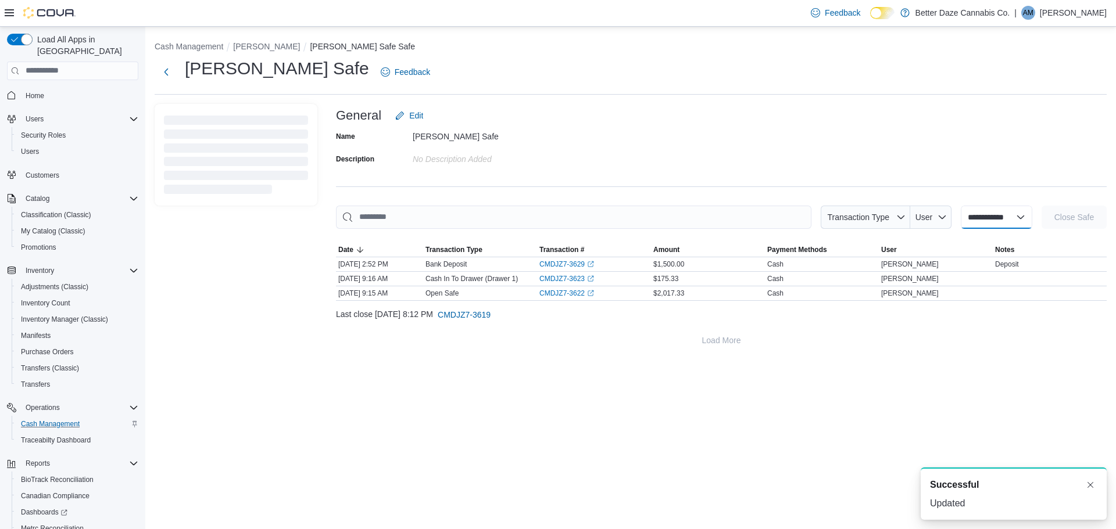
select select
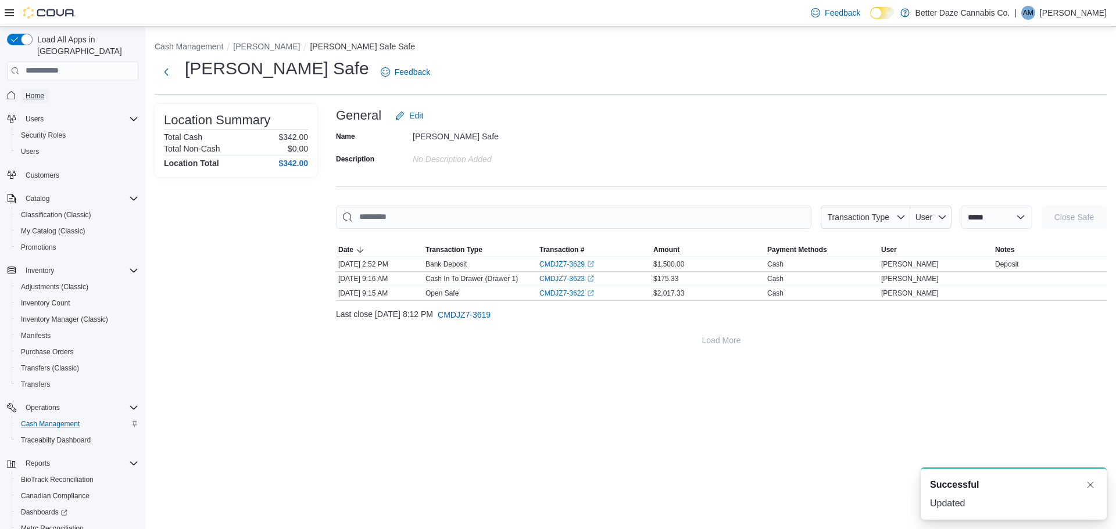
click at [42, 91] on span "Home" at bounding box center [35, 95] width 19 height 9
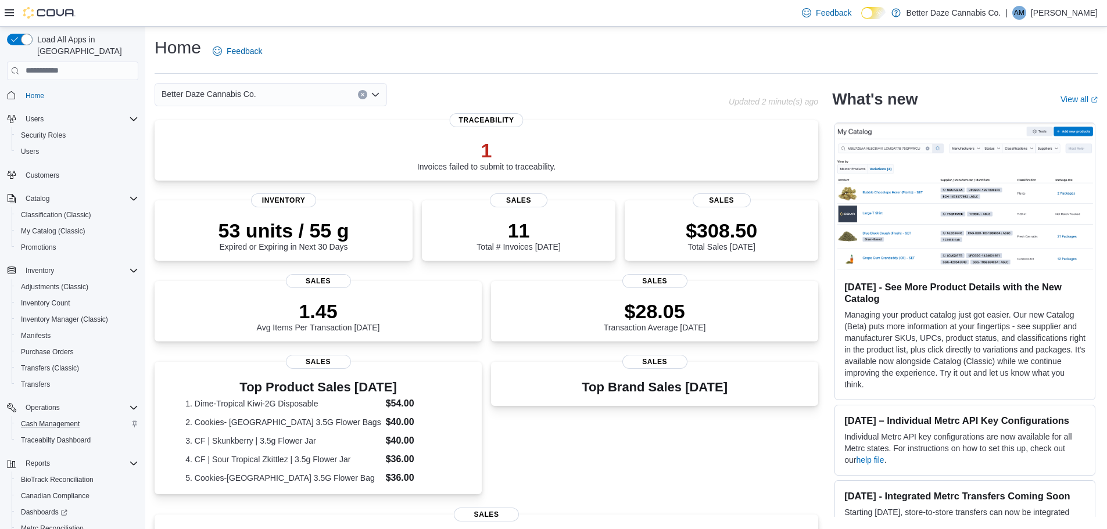
click at [1065, 16] on p "Andy Moreno" at bounding box center [1064, 13] width 67 height 14
click at [1025, 116] on span "Sign Out" at bounding box center [1022, 114] width 31 height 12
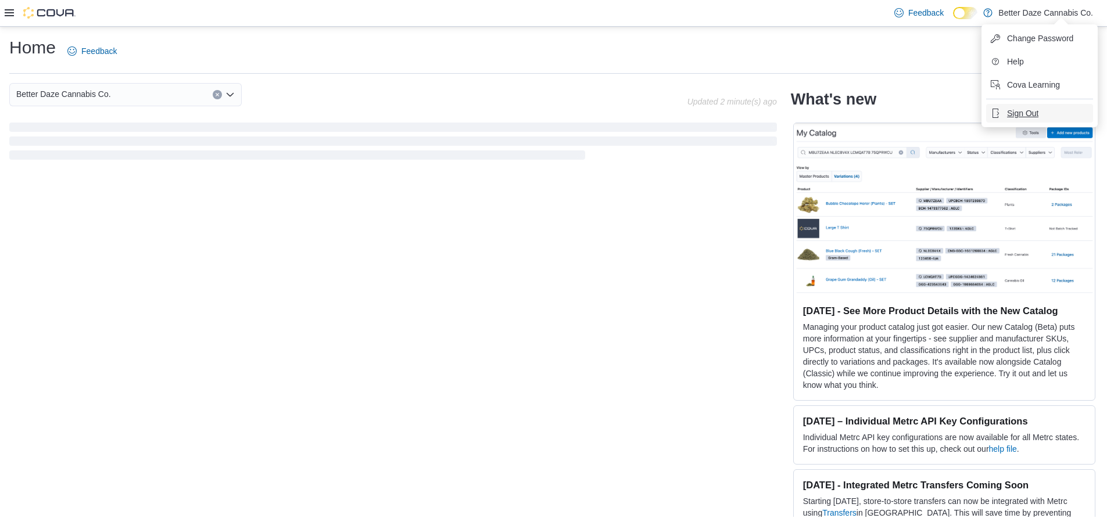
click at [1025, 116] on span "Sign Out" at bounding box center [1022, 114] width 31 height 12
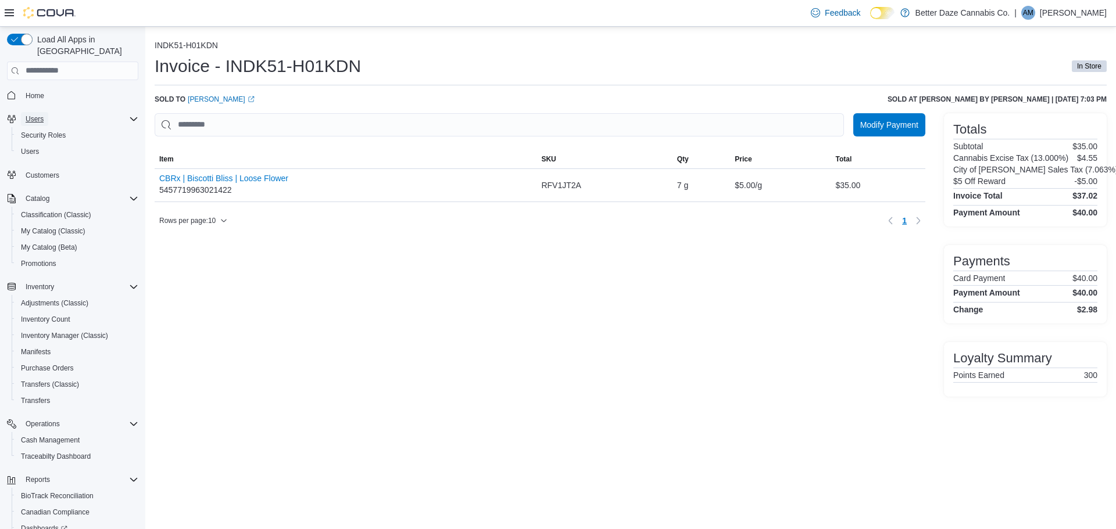
drag, startPoint x: 31, startPoint y: 105, endPoint x: 38, endPoint y: 94, distance: 12.8
click at [31, 114] on span "Users" at bounding box center [35, 118] width 18 height 9
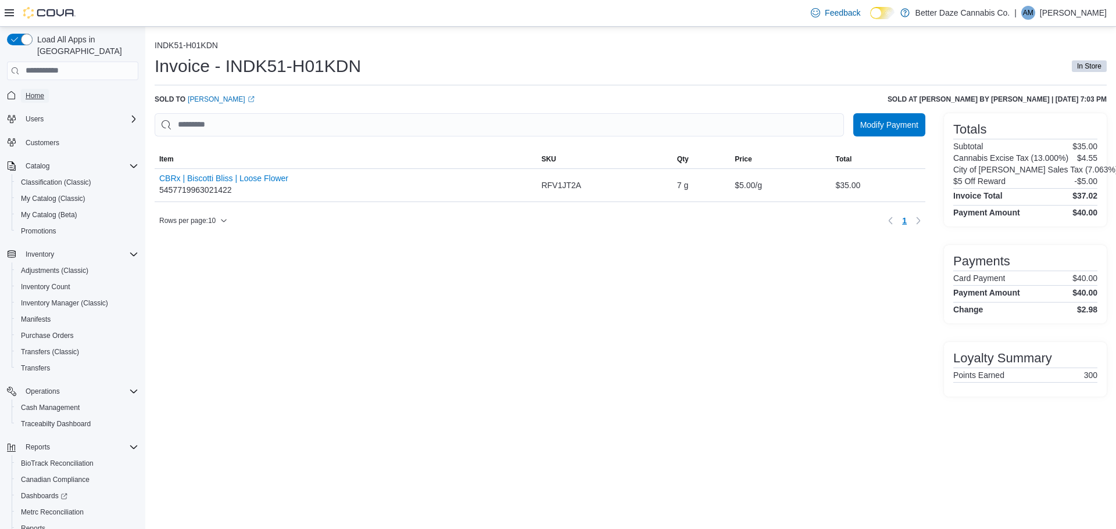
click at [37, 91] on span "Home" at bounding box center [35, 96] width 19 height 14
